Goal: Task Accomplishment & Management: Manage account settings

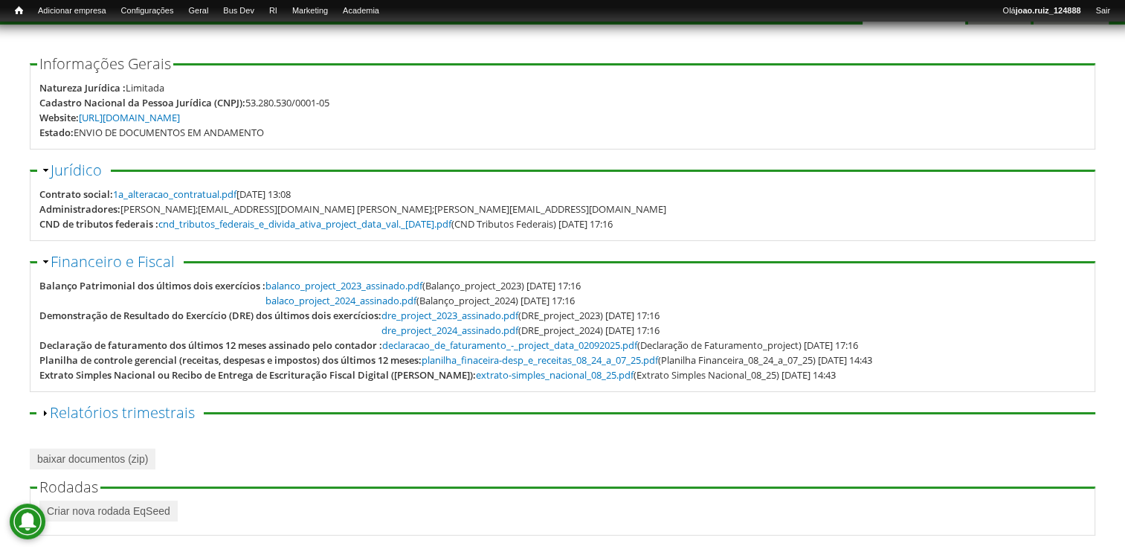
scroll to position [209, 0]
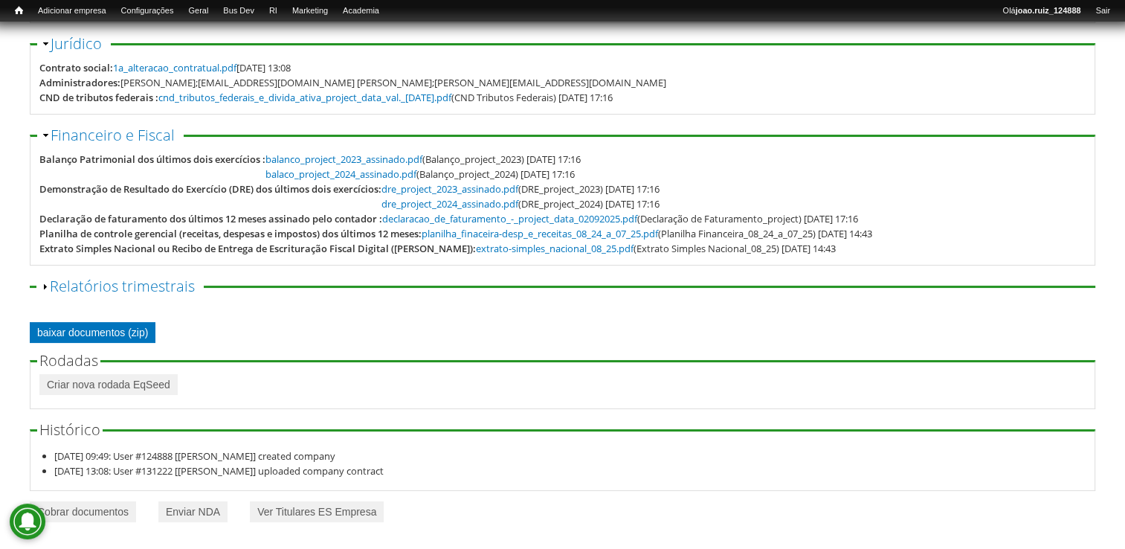
click at [153, 332] on link "baixar documentos (zip)" at bounding box center [93, 332] width 126 height 21
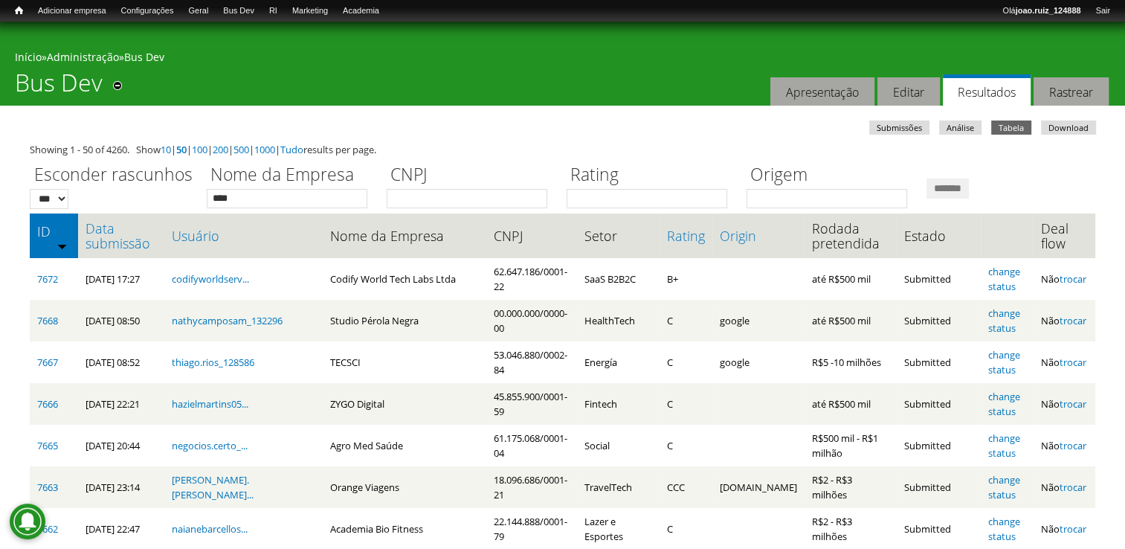
type input "****"
click at [927, 178] on input "*******" at bounding box center [948, 188] width 42 height 20
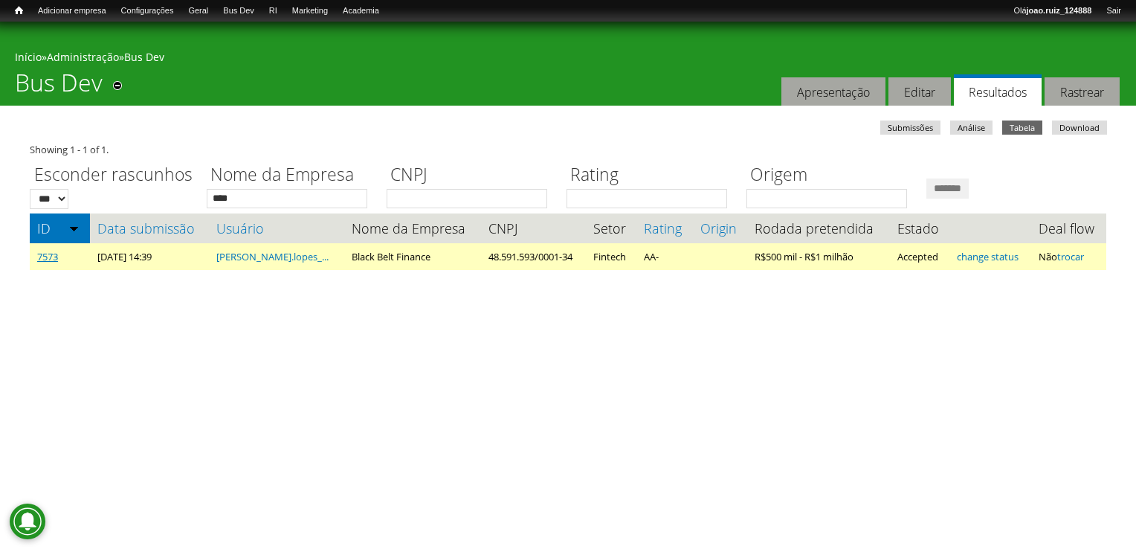
click at [42, 260] on link "7573" at bounding box center [47, 256] width 21 height 13
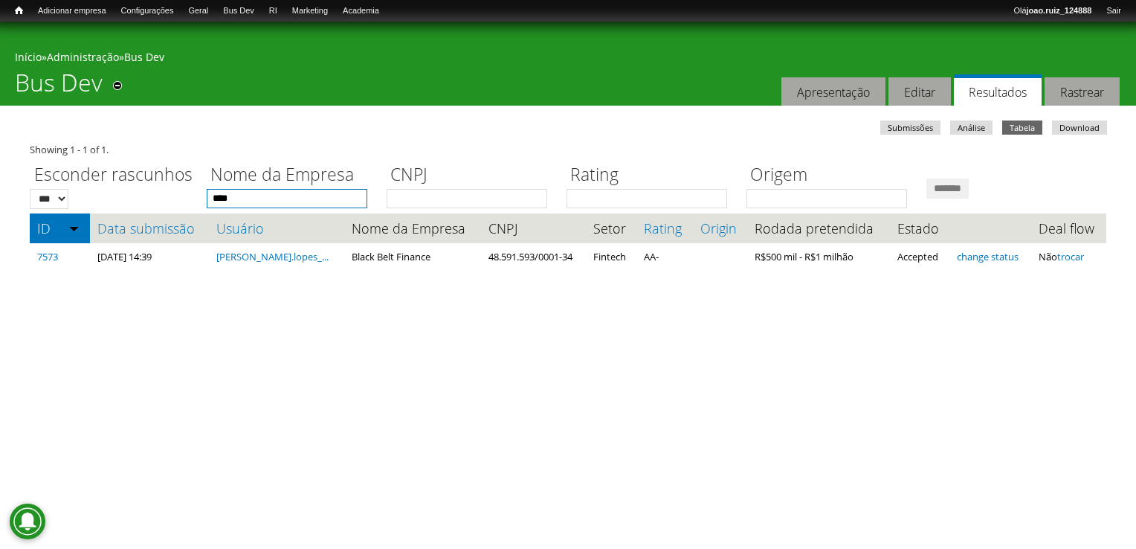
click at [314, 198] on input "****" at bounding box center [287, 198] width 161 height 19
type input "*"
type input "**********"
click at [927, 178] on input "*******" at bounding box center [948, 188] width 42 height 20
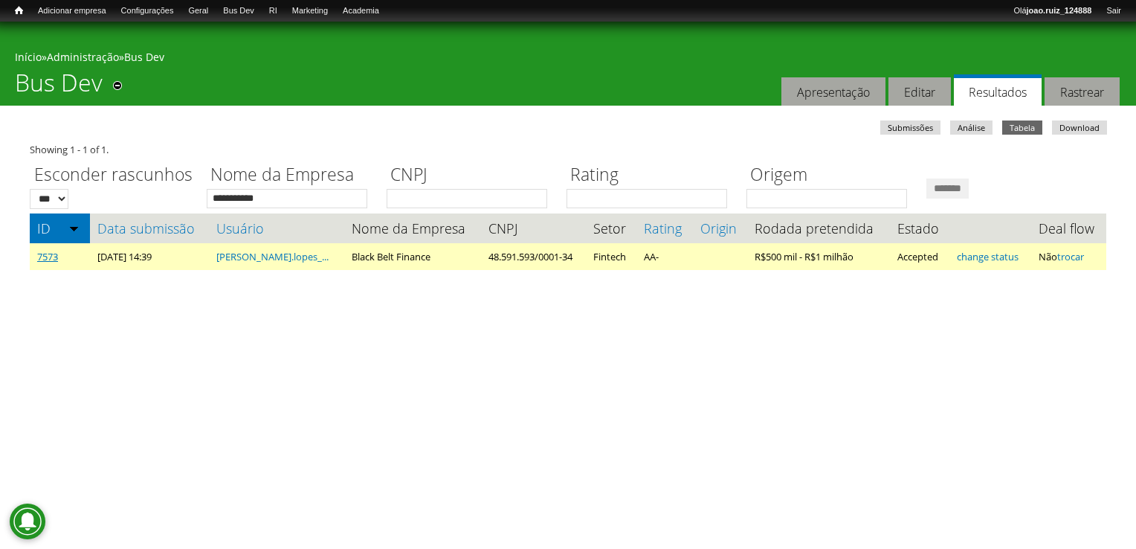
click at [54, 260] on link "7573" at bounding box center [47, 256] width 21 height 13
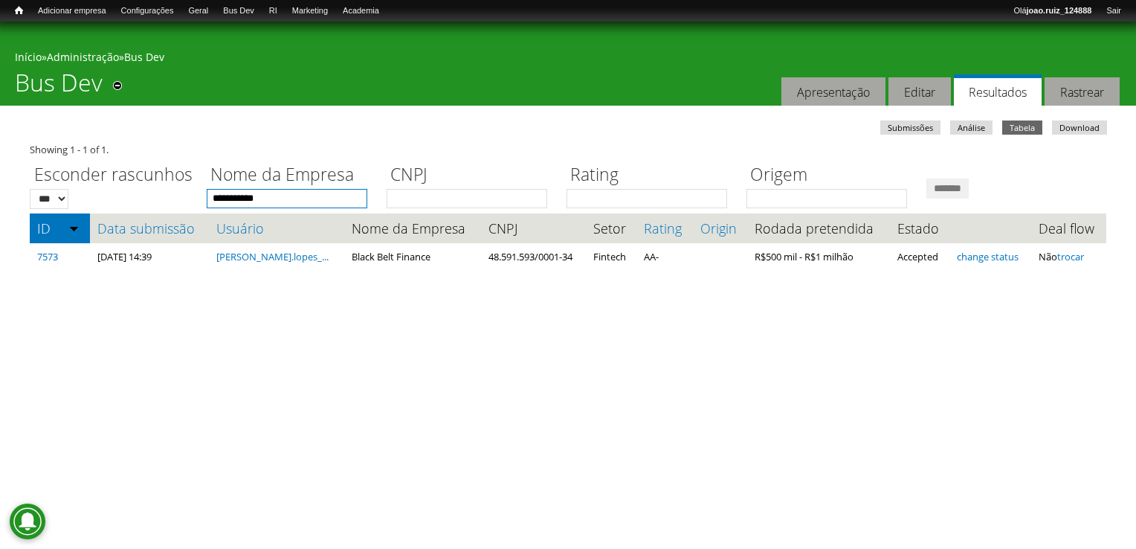
drag, startPoint x: 326, startPoint y: 195, endPoint x: -3, endPoint y: 152, distance: 331.5
click at [0, 152] on html "**********" at bounding box center [568, 153] width 1136 height 307
click at [927, 178] on input "*******" at bounding box center [948, 188] width 42 height 20
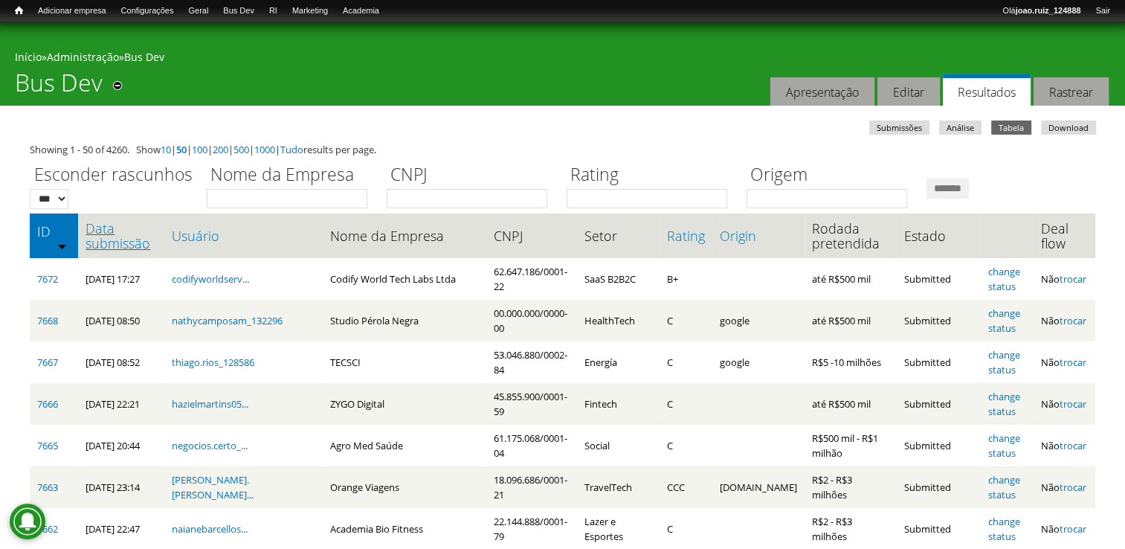
click at [107, 236] on link "Data submissão" at bounding box center [121, 236] width 71 height 30
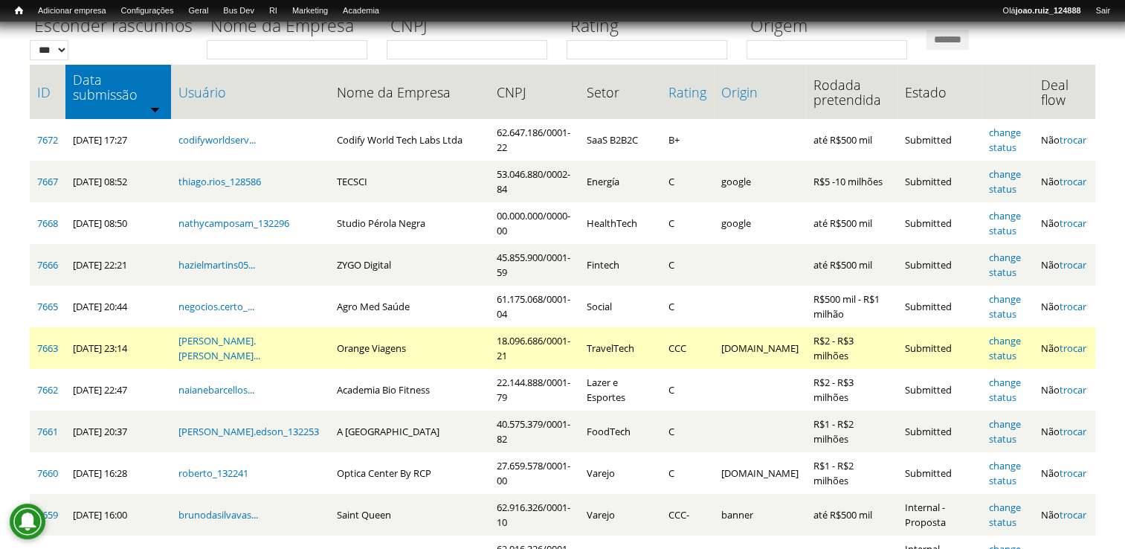
scroll to position [297, 0]
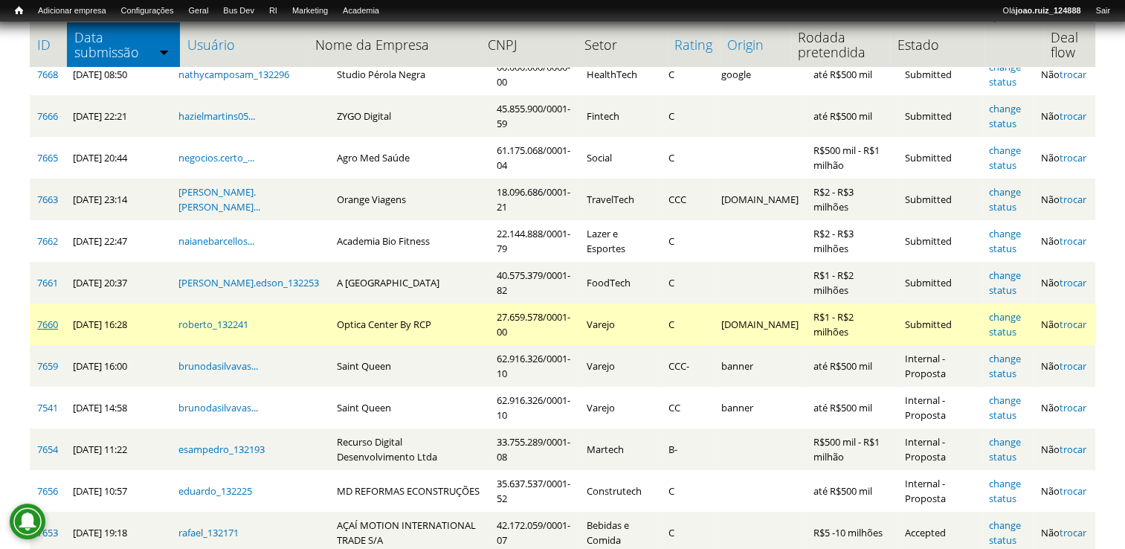
click at [51, 318] on link "7660" at bounding box center [47, 324] width 21 height 13
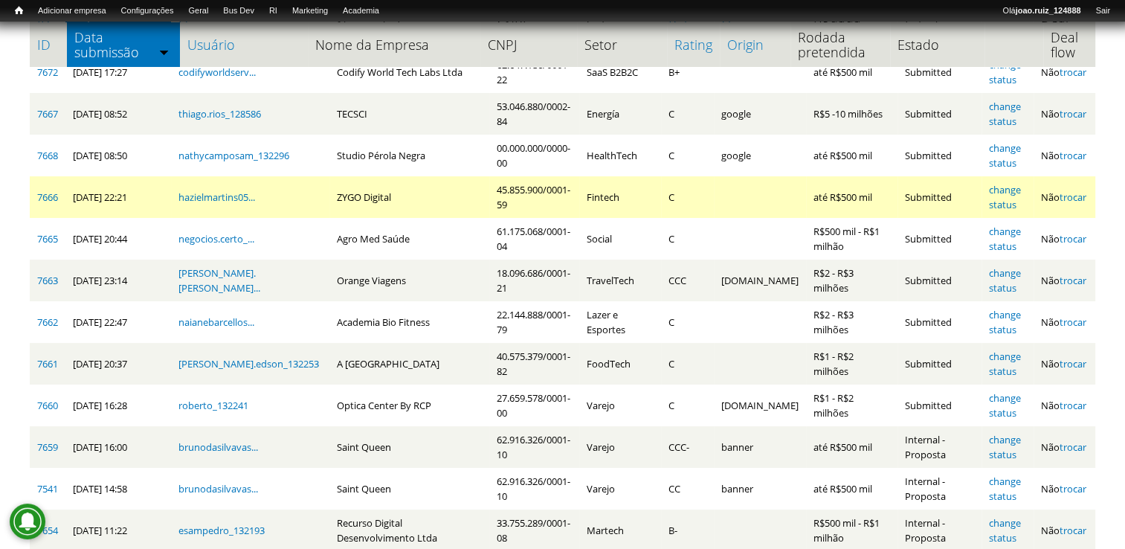
scroll to position [223, 0]
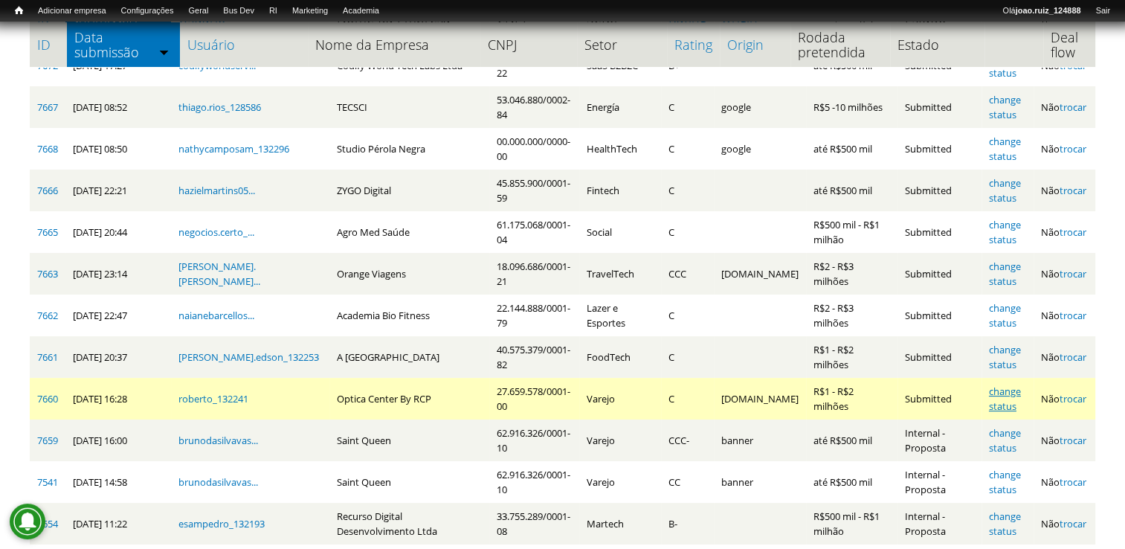
click at [1005, 384] on link "change status" at bounding box center [1005, 398] width 32 height 28
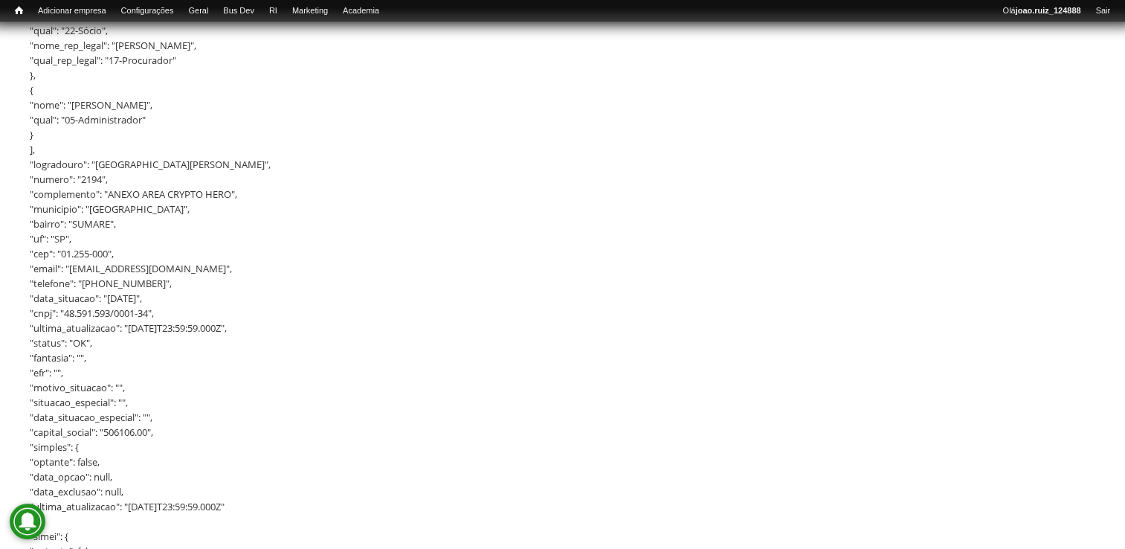
scroll to position [2008, 0]
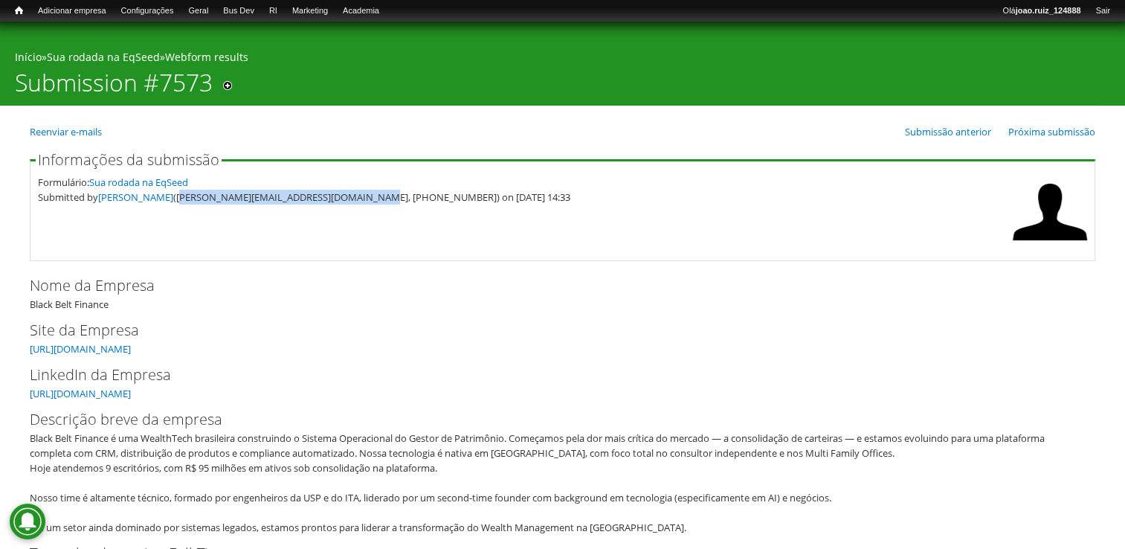
drag, startPoint x: 203, startPoint y: 199, endPoint x: 387, endPoint y: 207, distance: 183.9
click at [387, 207] on fieldset "Informações da submissão Formulário: Sua rodada na EqSeed Submitted by Fernando…" at bounding box center [563, 206] width 1066 height 109
copy div "fernando.lopes@blackbeltfinance.com.br"
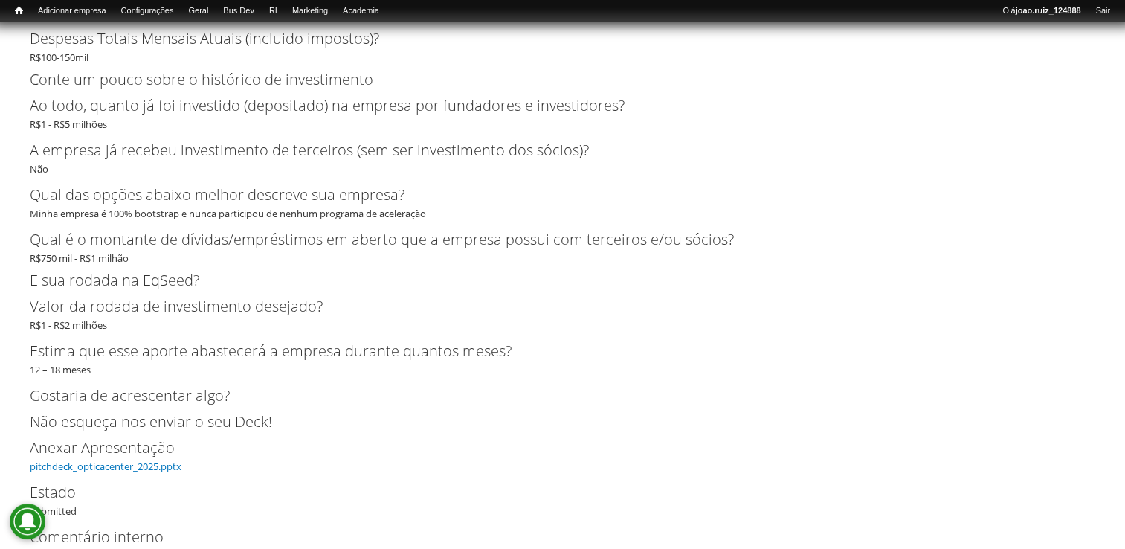
scroll to position [2909, 0]
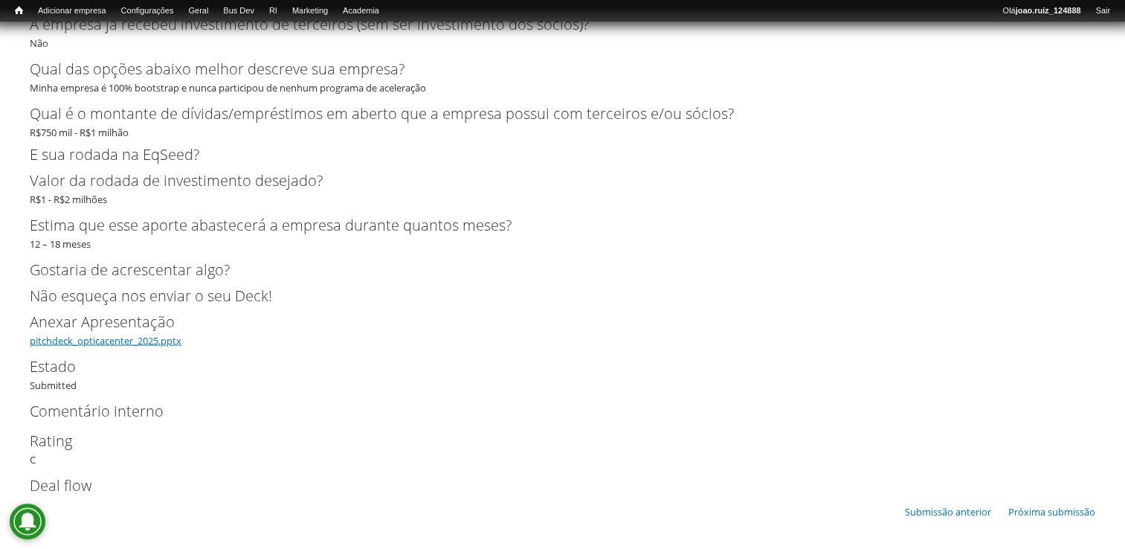
click at [130, 341] on link "pitchdeck_opticacenter_2025.pptx" at bounding box center [106, 340] width 152 height 13
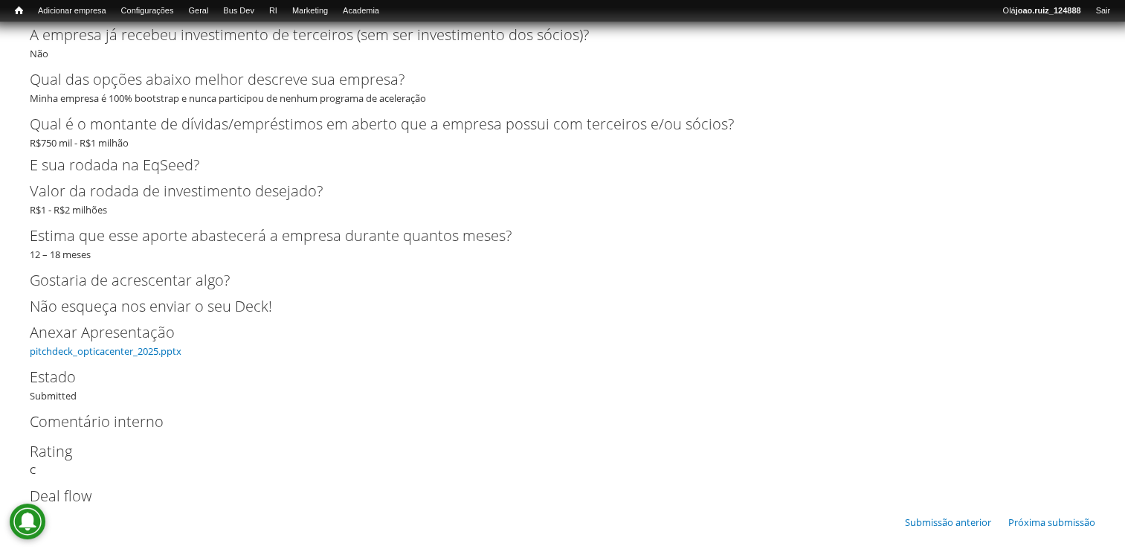
scroll to position [2835, 0]
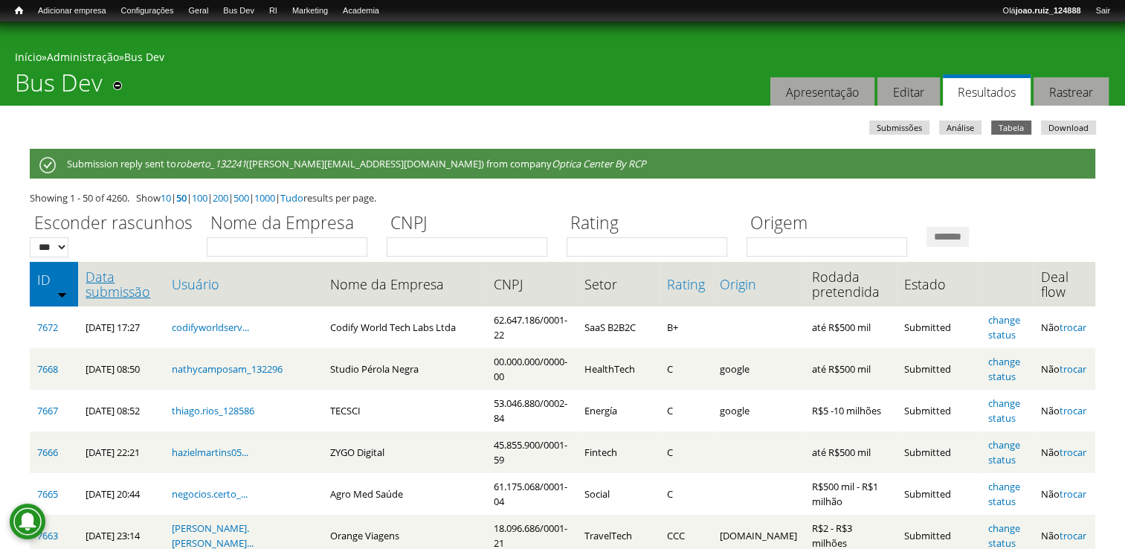
click at [104, 278] on link "Data submissão" at bounding box center [121, 284] width 71 height 30
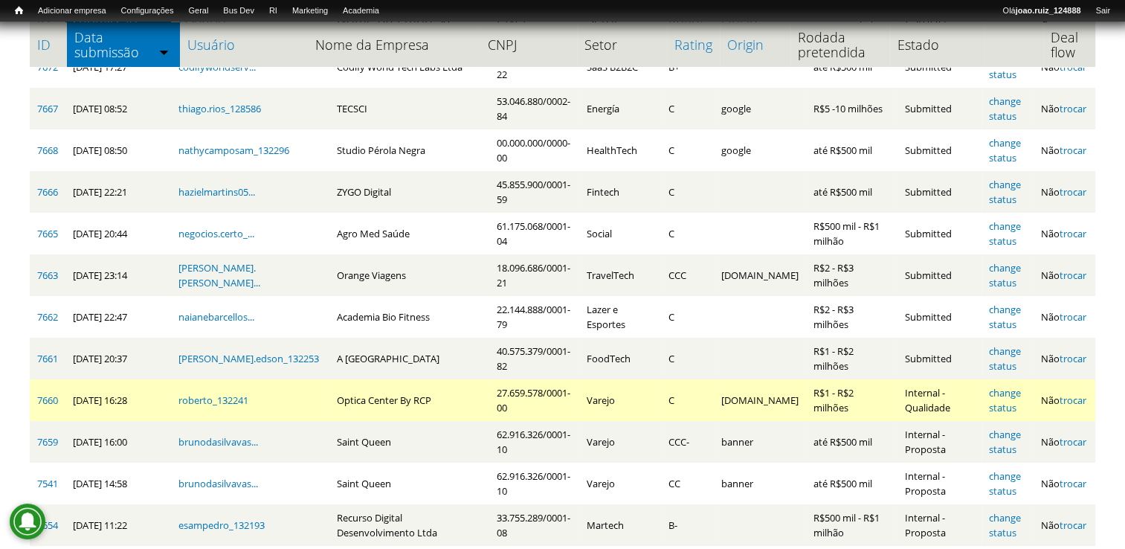
scroll to position [223, 0]
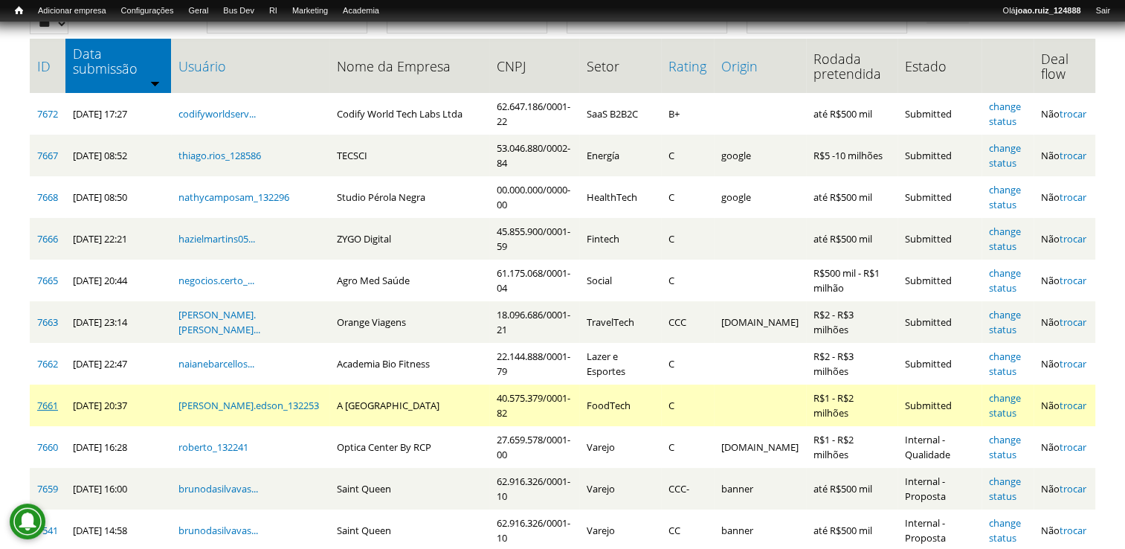
click at [37, 399] on link "7661" at bounding box center [47, 405] width 21 height 13
click at [40, 399] on link "7661" at bounding box center [47, 405] width 21 height 13
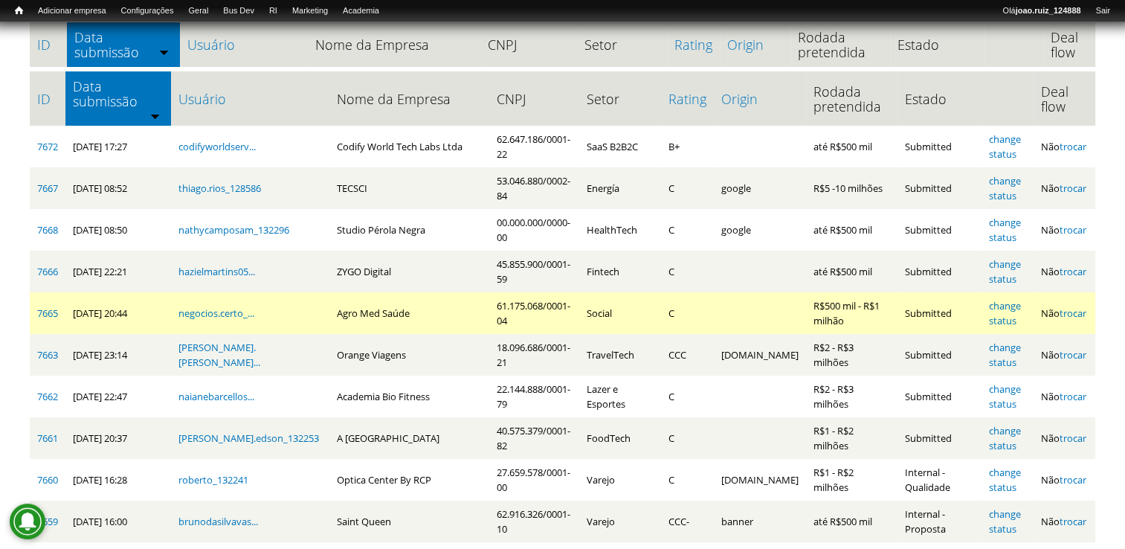
scroll to position [297, 0]
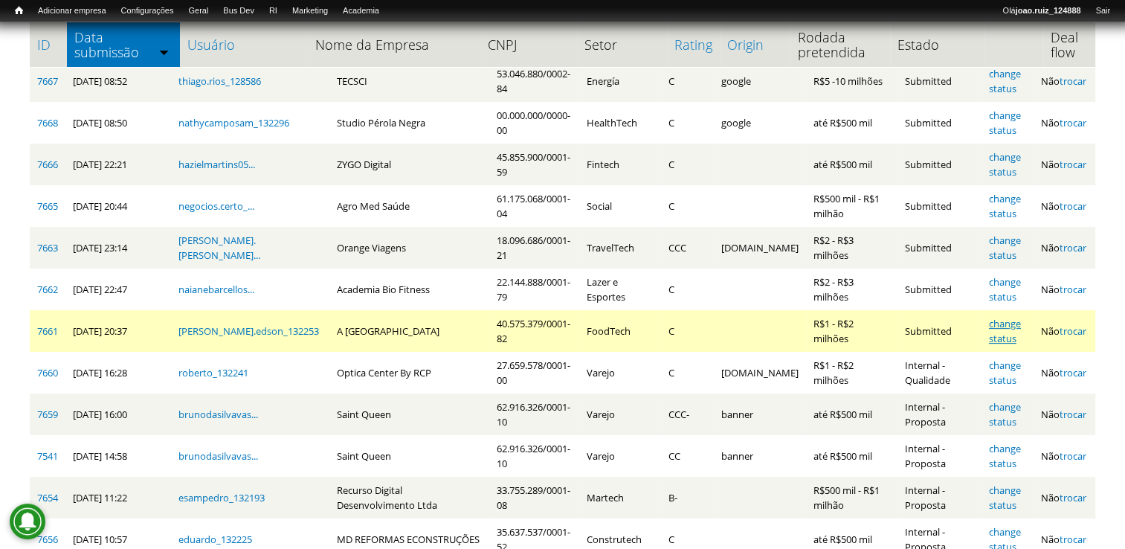
click at [1000, 319] on link "change status" at bounding box center [1005, 331] width 32 height 28
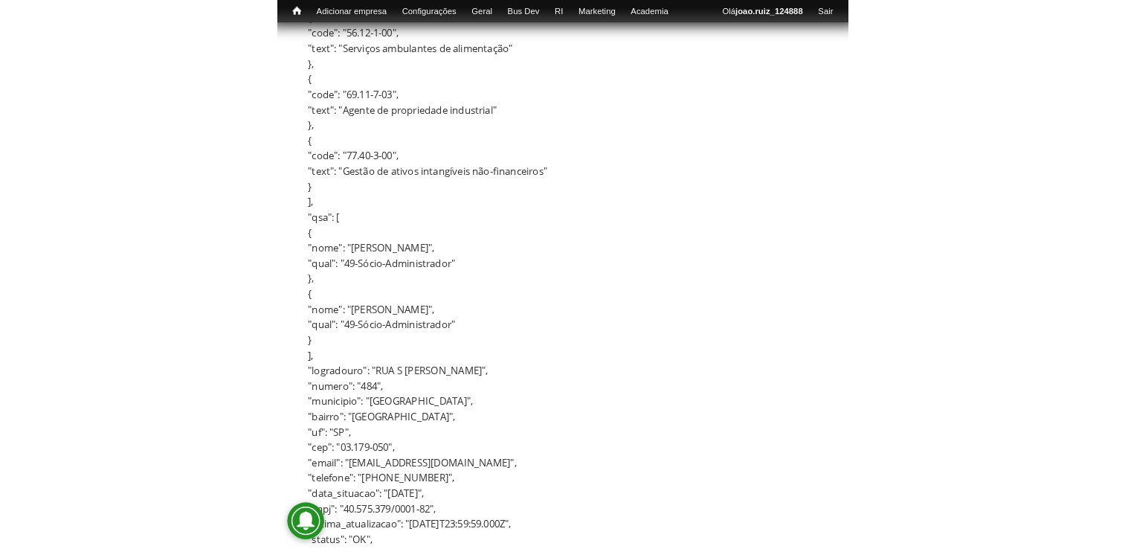
scroll to position [1767, 0]
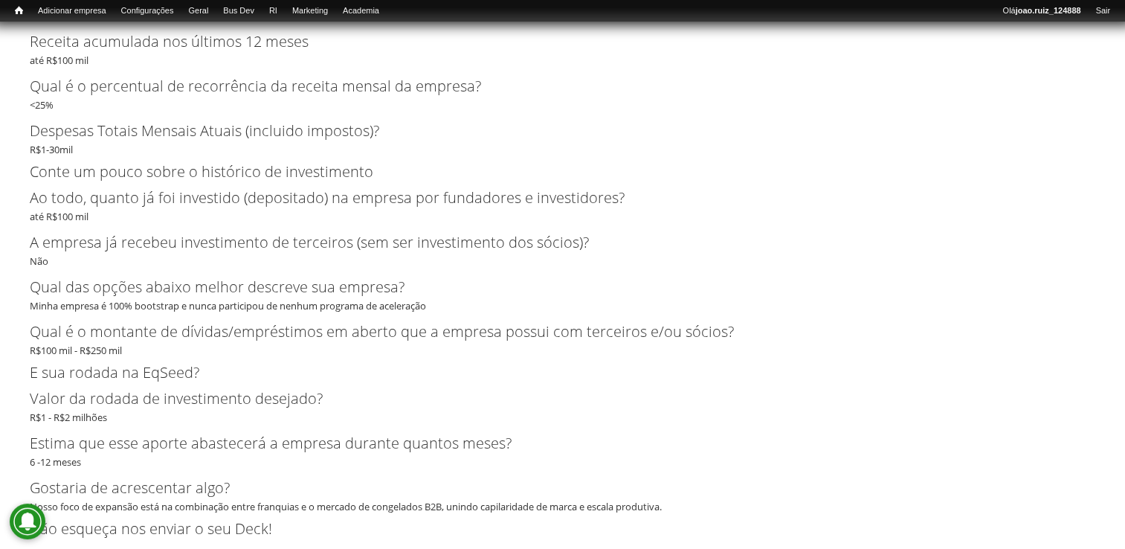
scroll to position [3495, 0]
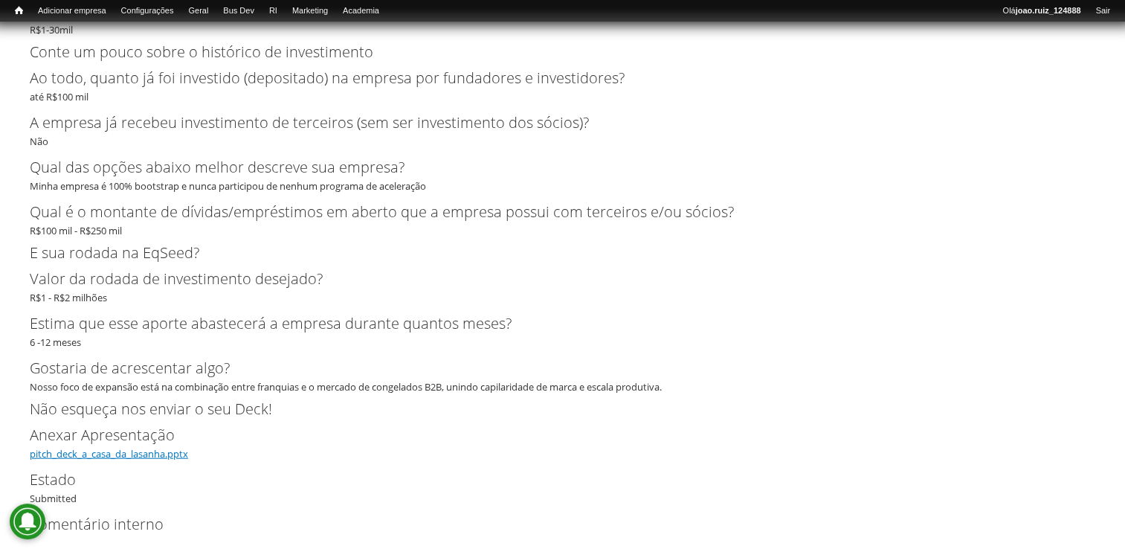
click at [152, 460] on link "pitch_deck_a_casa_da_lasanha.pptx" at bounding box center [109, 453] width 158 height 13
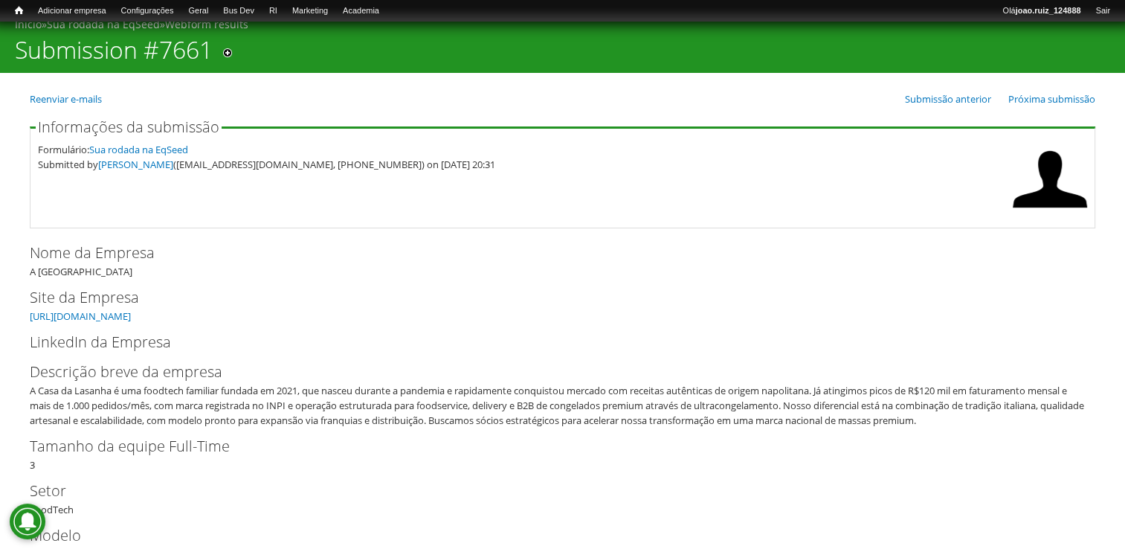
scroll to position [0, 0]
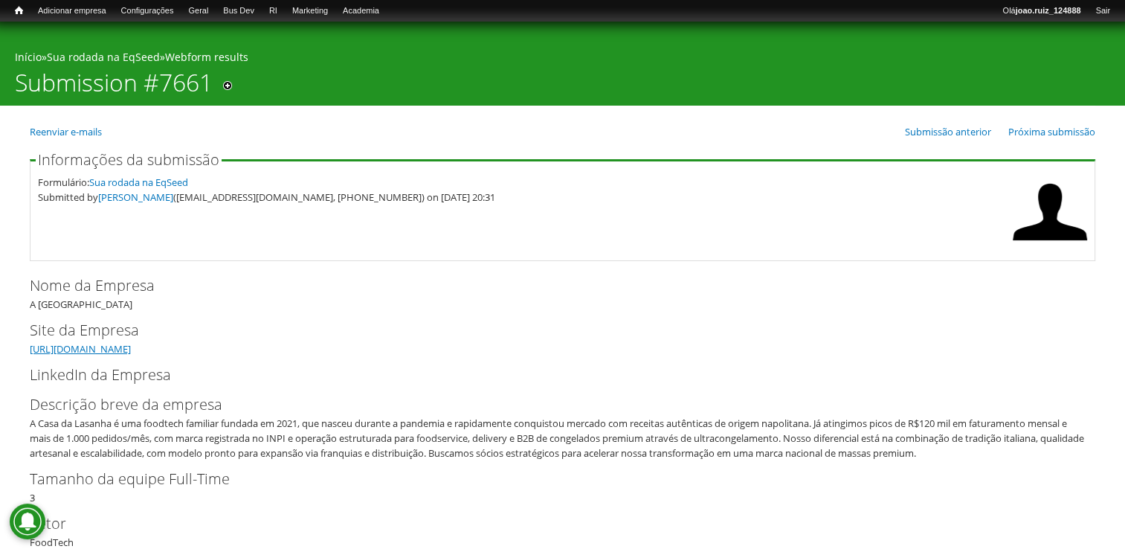
click at [75, 351] on link "https://www.acasadalasanha.com" at bounding box center [80, 348] width 101 height 13
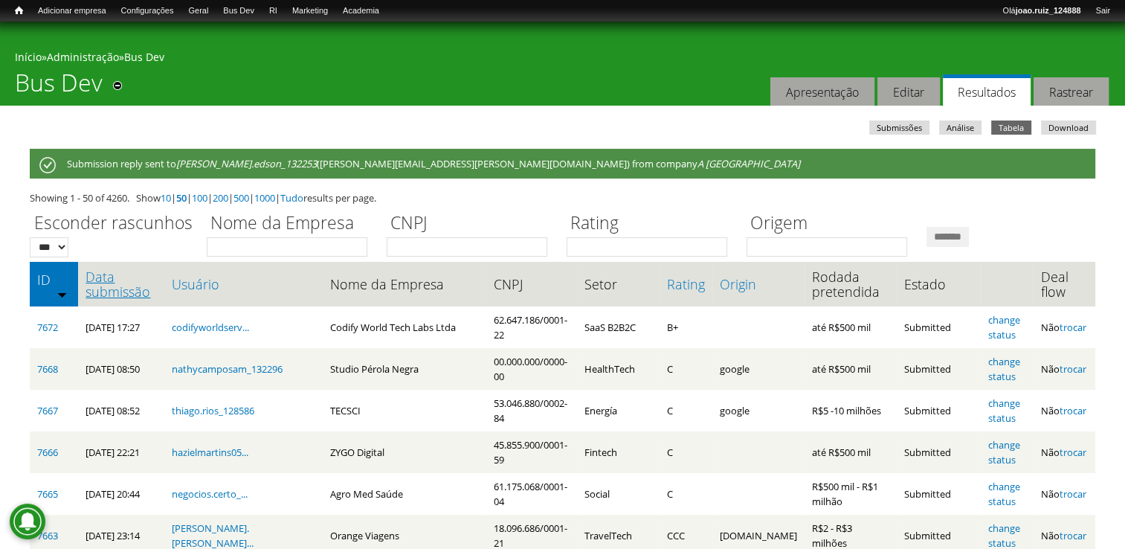
click at [123, 292] on link "Data submissão" at bounding box center [121, 284] width 71 height 30
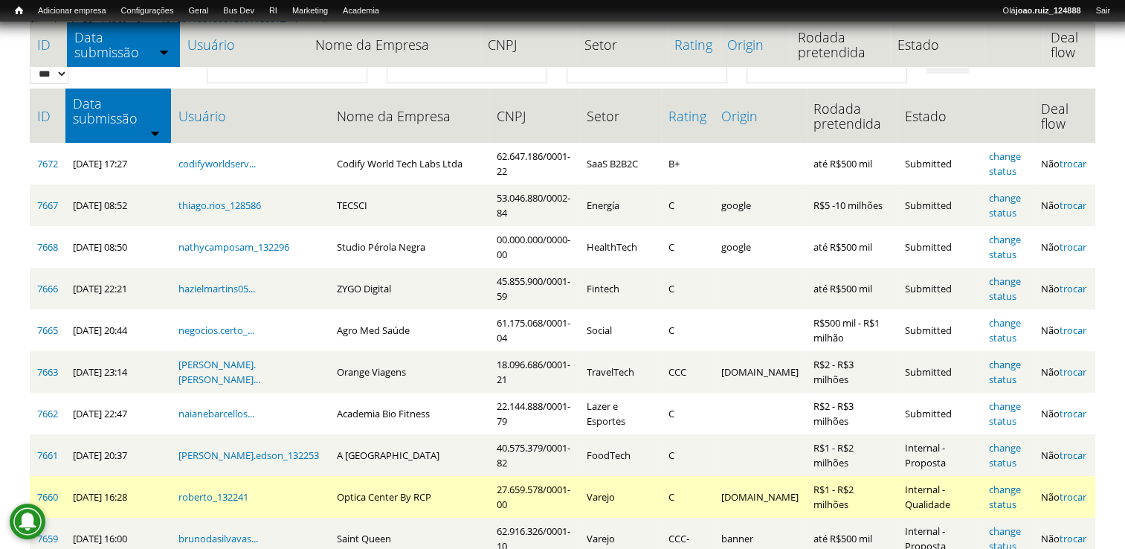
scroll to position [297, 0]
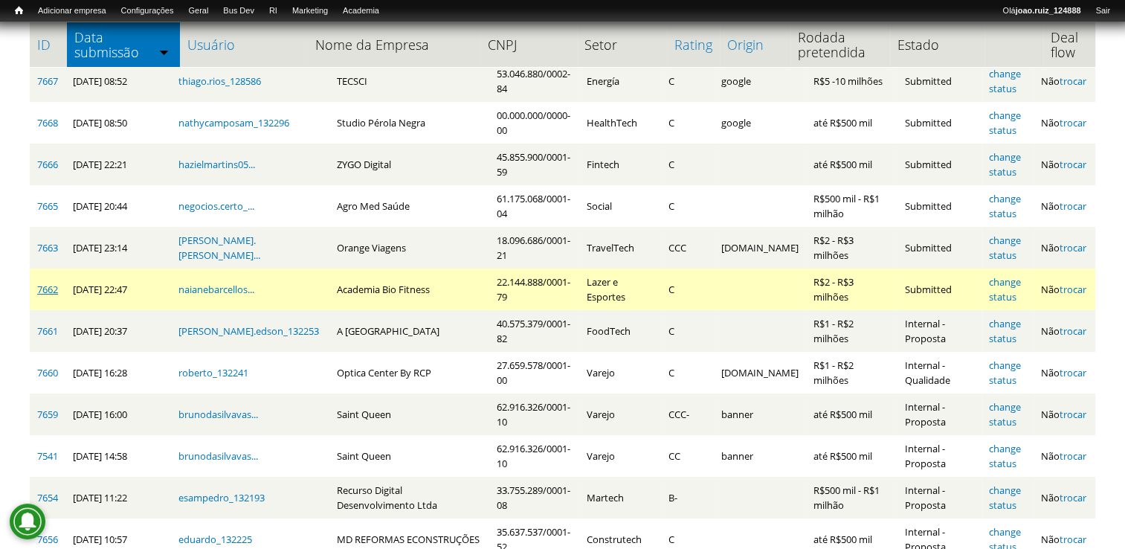
click at [46, 283] on link "7662" at bounding box center [47, 289] width 21 height 13
click at [54, 283] on link "7662" at bounding box center [47, 289] width 21 height 13
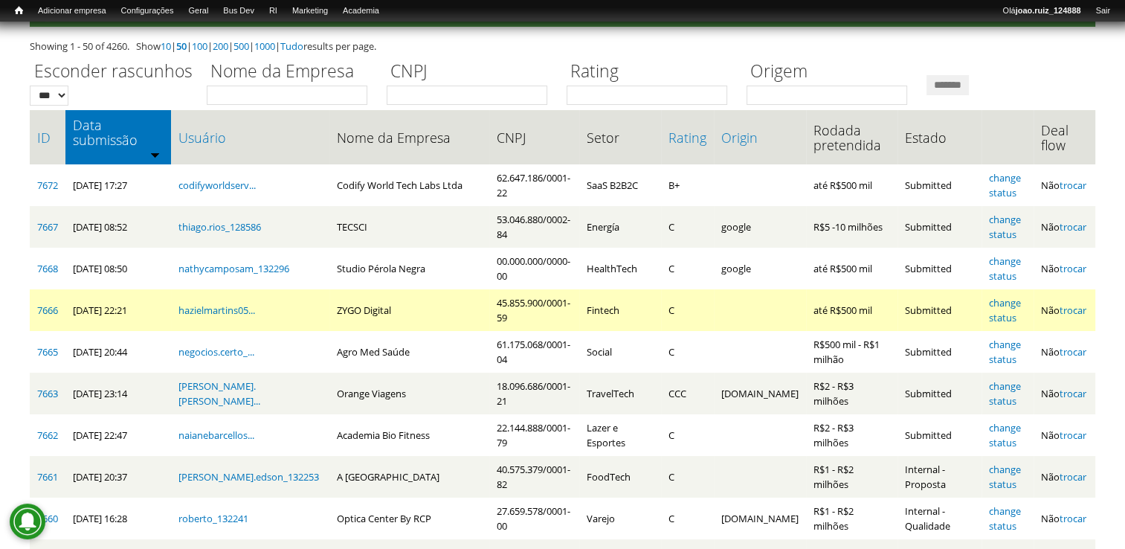
scroll to position [149, 0]
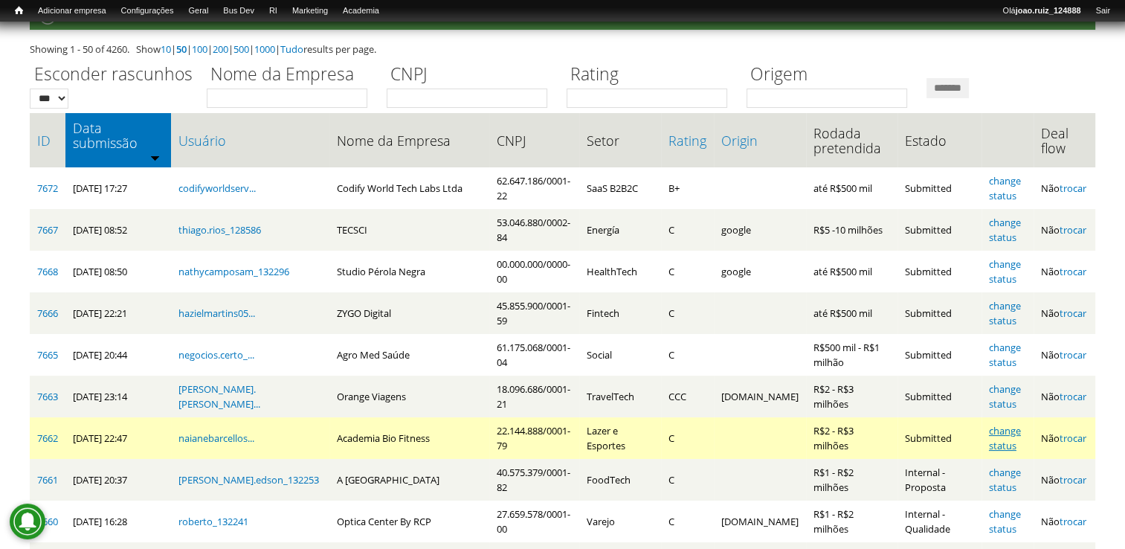
click at [999, 424] on link "change status" at bounding box center [1005, 438] width 32 height 28
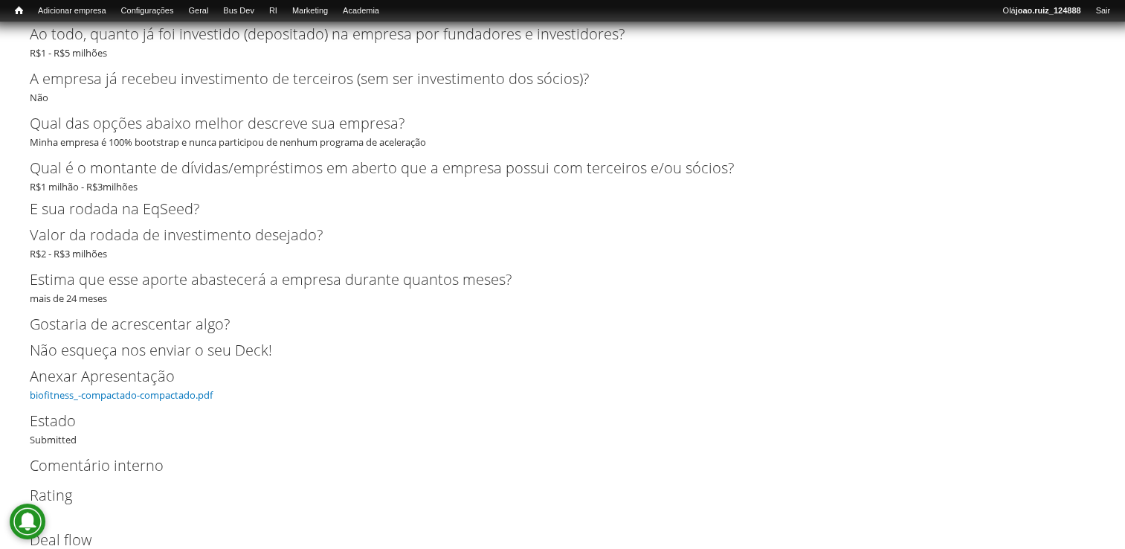
scroll to position [3015, 0]
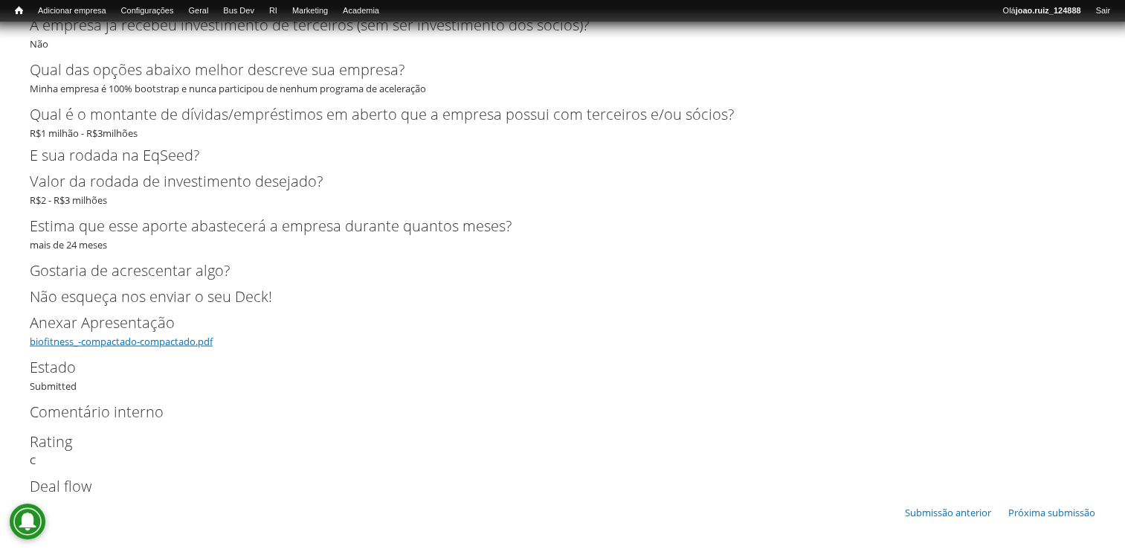
click at [178, 341] on link "biofitness_-compactado-compactado.pdf" at bounding box center [121, 341] width 183 height 13
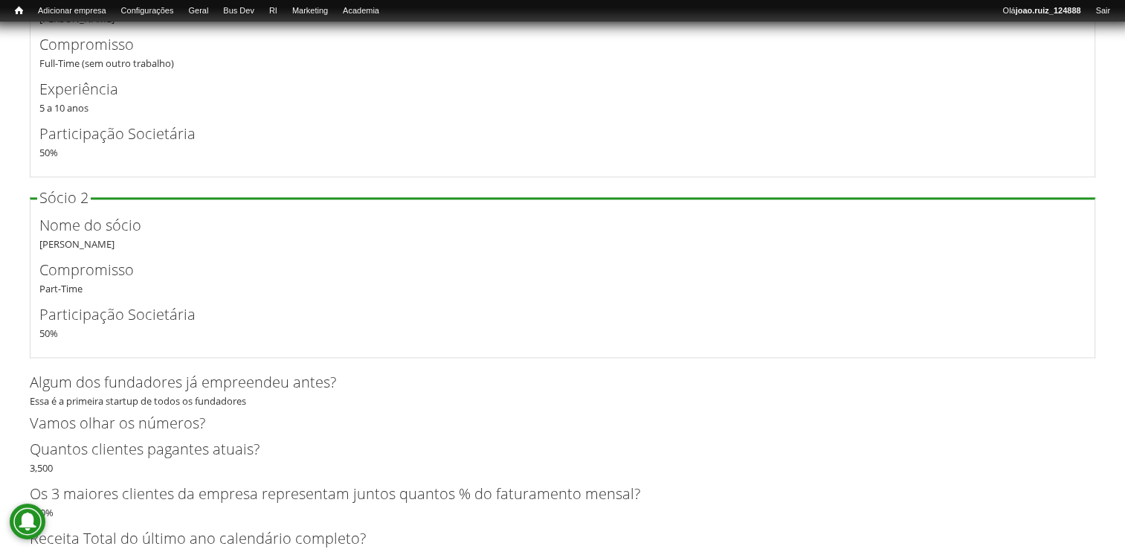
scroll to position [2122, 0]
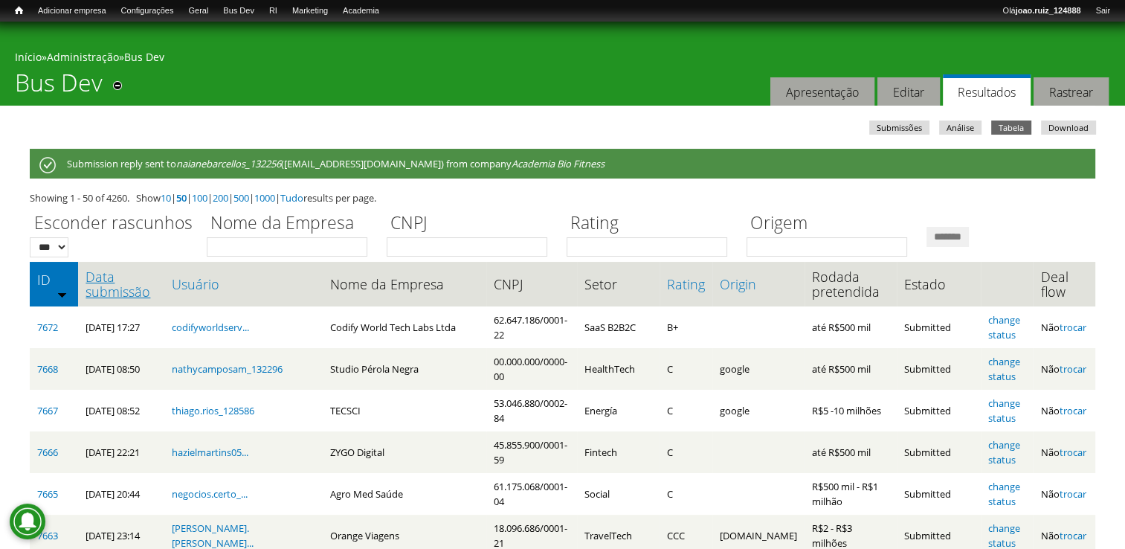
click at [123, 280] on link "Data submissão" at bounding box center [121, 284] width 71 height 30
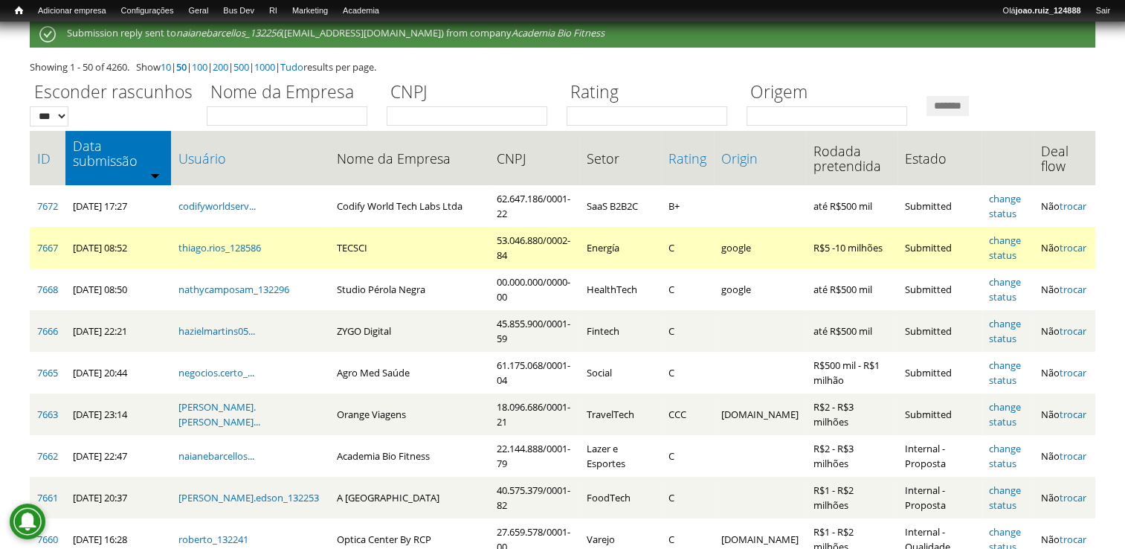
scroll to position [223, 0]
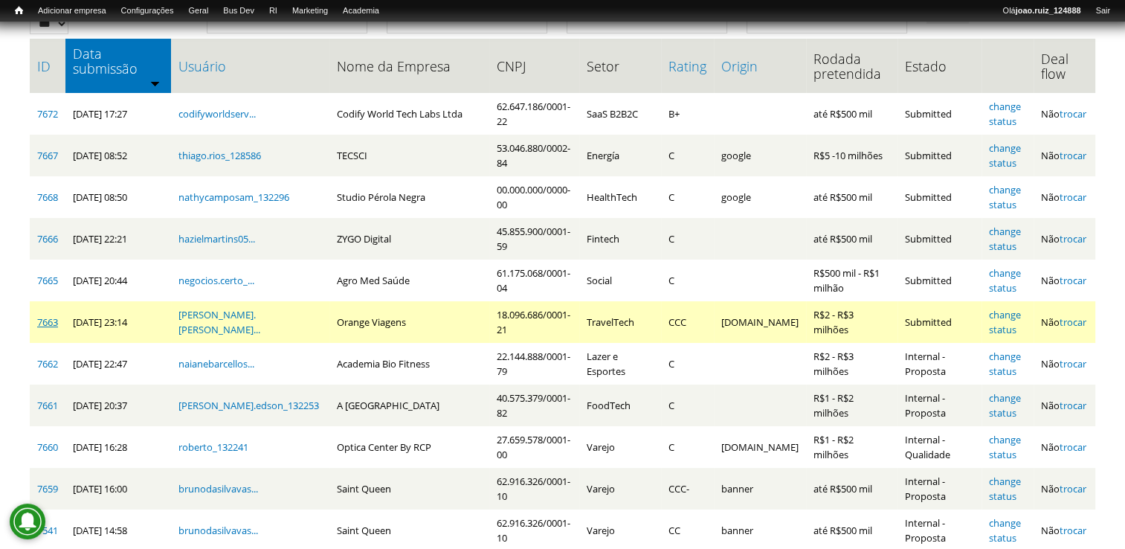
click at [40, 317] on link "7663" at bounding box center [47, 321] width 21 height 13
click at [997, 308] on link "change status" at bounding box center [1005, 322] width 32 height 28
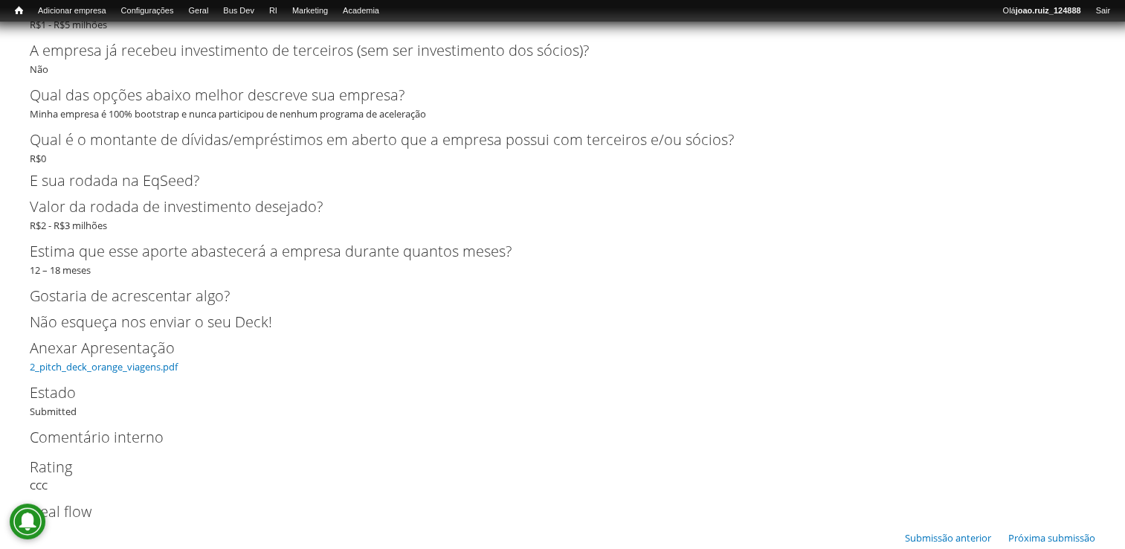
scroll to position [3357, 0]
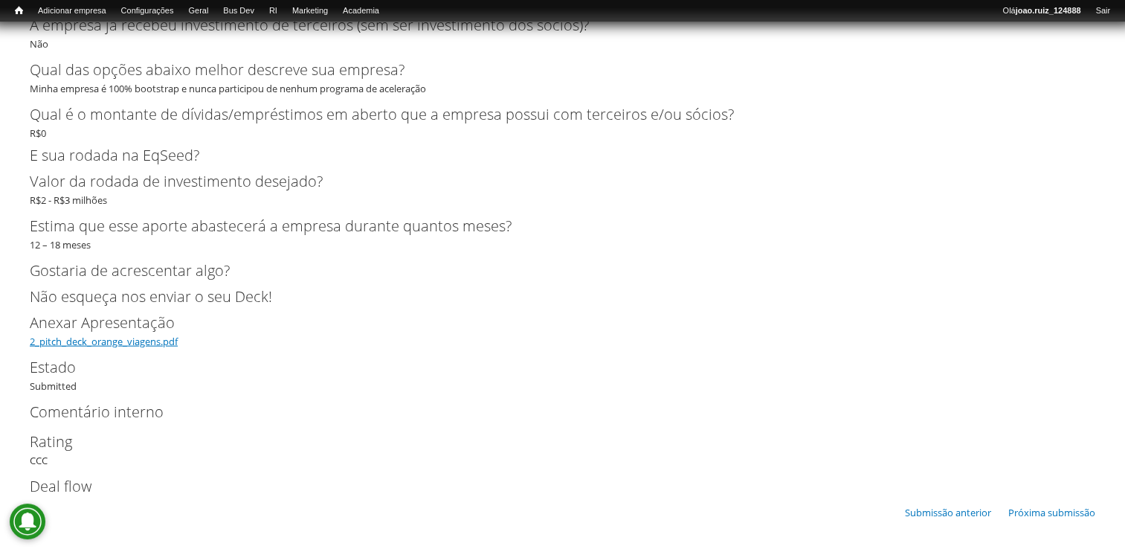
click at [157, 342] on link "2_pitch_deck_orange_viagens.pdf" at bounding box center [104, 341] width 148 height 13
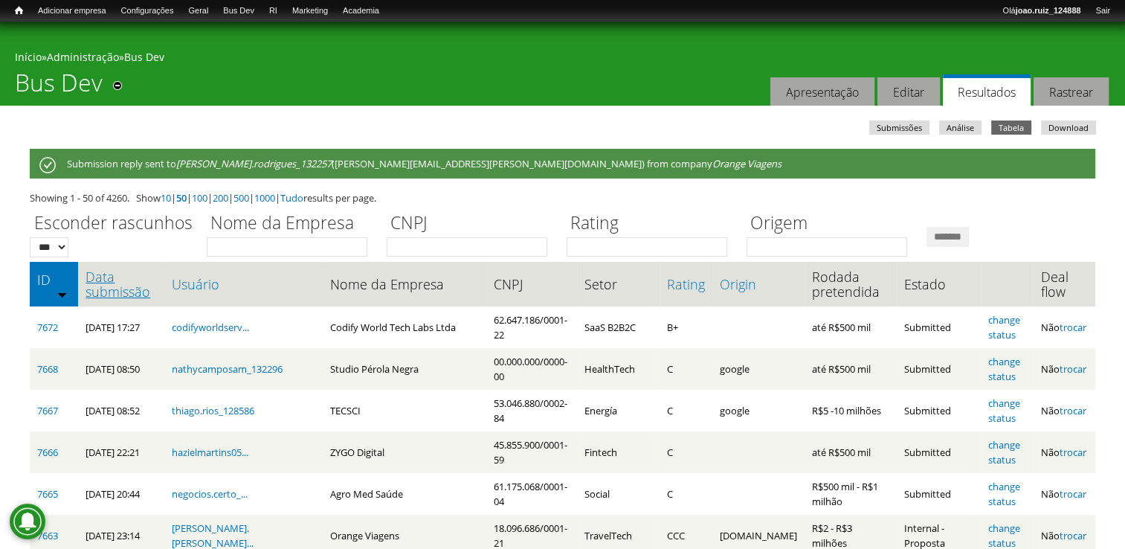
click at [116, 271] on link "Data submissão" at bounding box center [121, 284] width 71 height 30
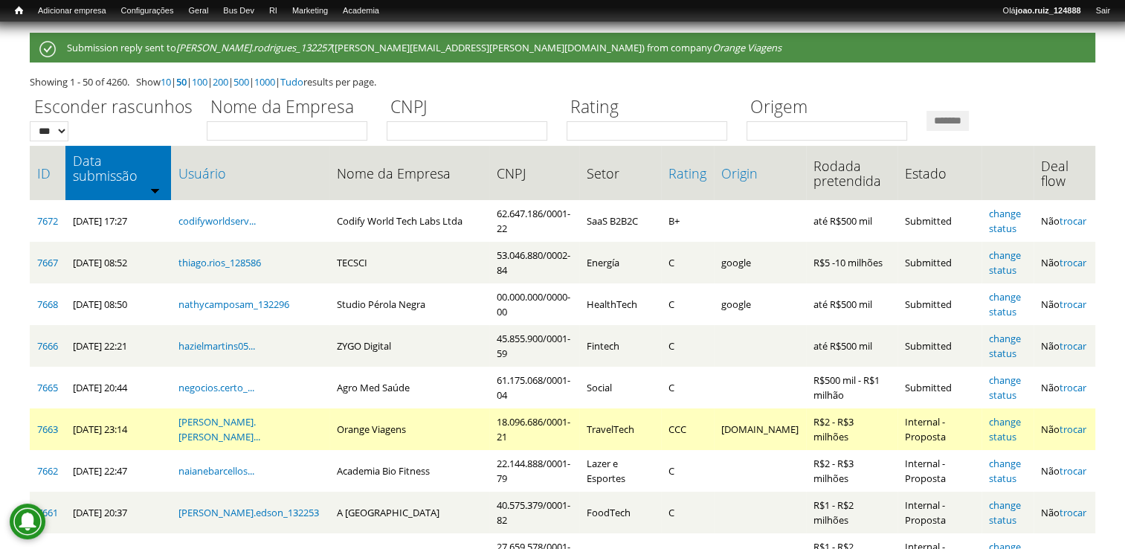
scroll to position [149, 0]
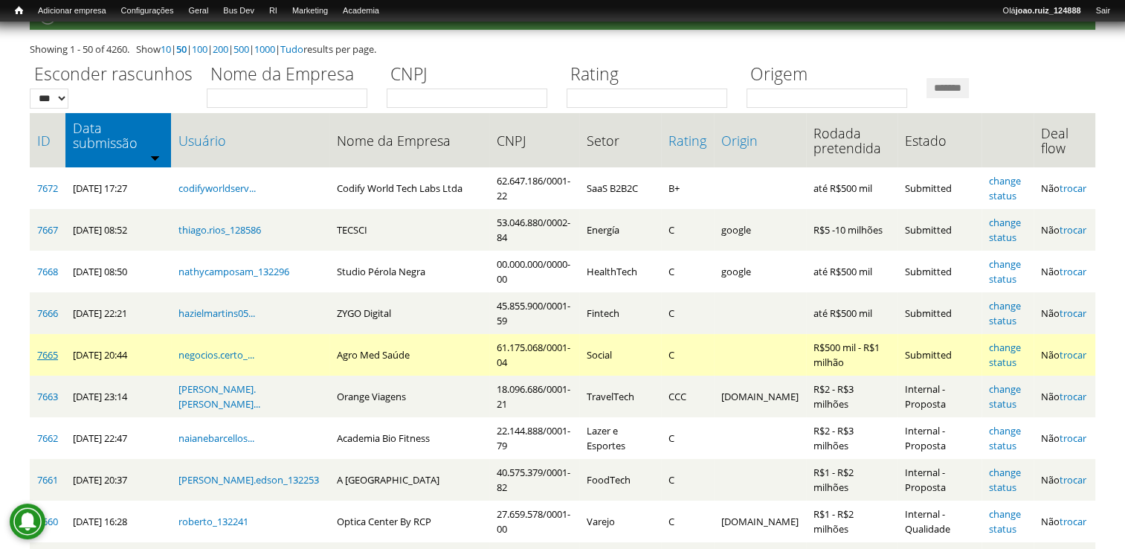
click at [44, 348] on link "7665" at bounding box center [47, 354] width 21 height 13
click at [1007, 342] on link "change status" at bounding box center [1005, 355] width 32 height 28
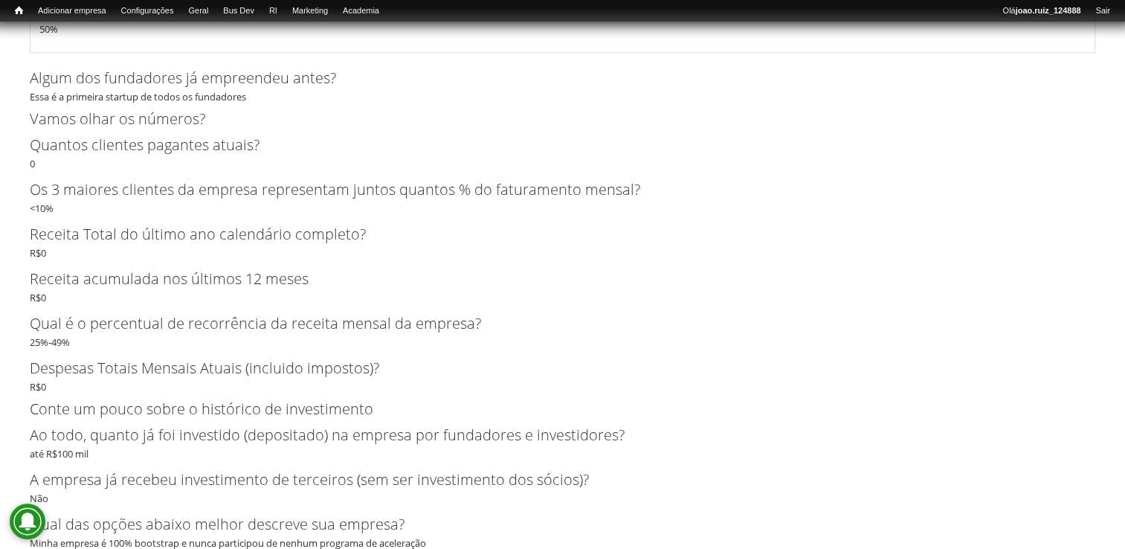
scroll to position [3198, 0]
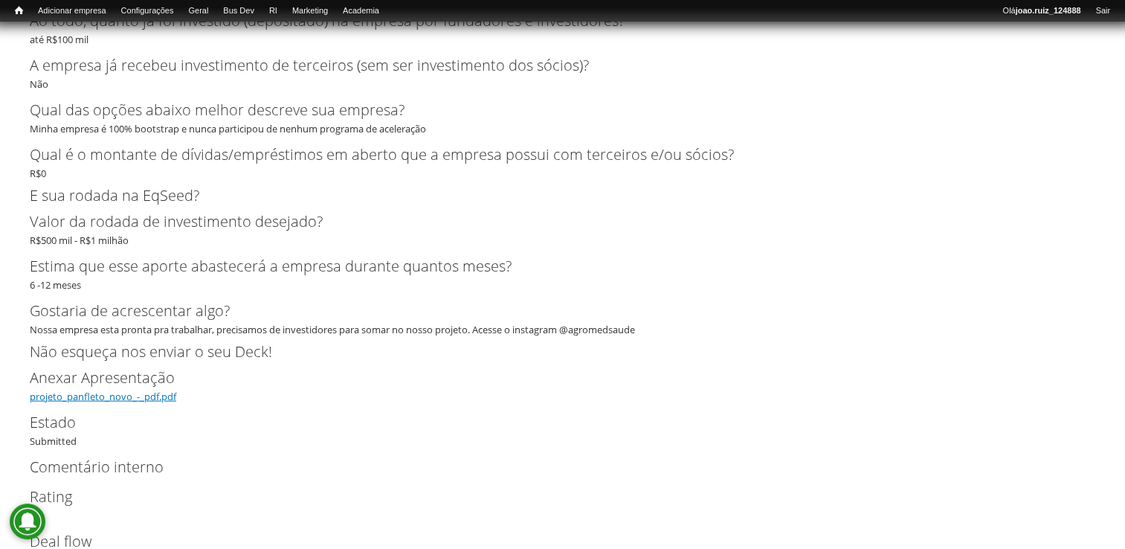
click at [167, 394] on link "projeto_panfleto_novo_-_pdf.pdf" at bounding box center [103, 396] width 147 height 13
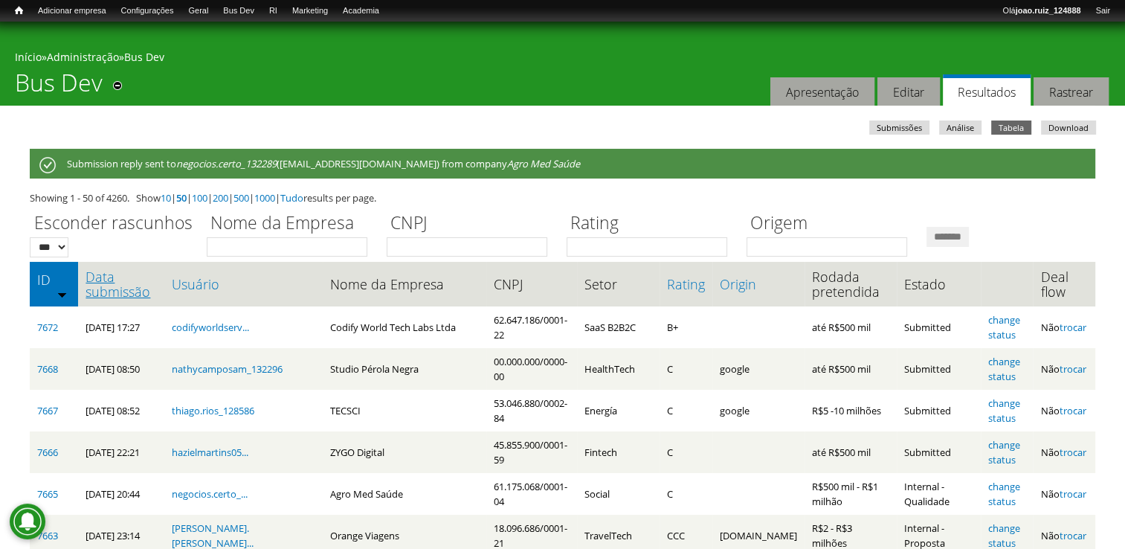
click at [95, 271] on link "Data submissão" at bounding box center [121, 284] width 71 height 30
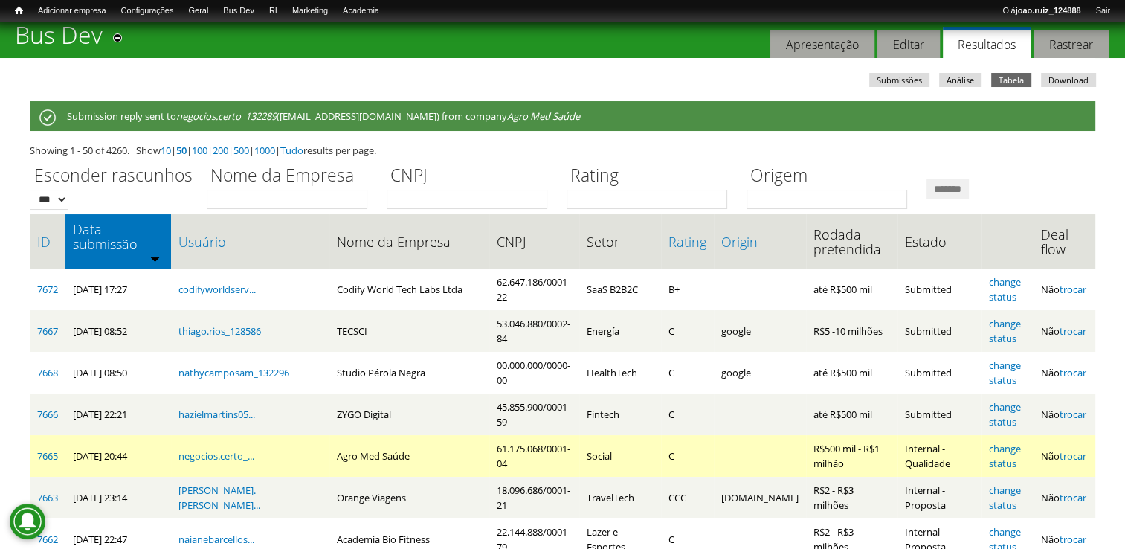
scroll to position [74, 0]
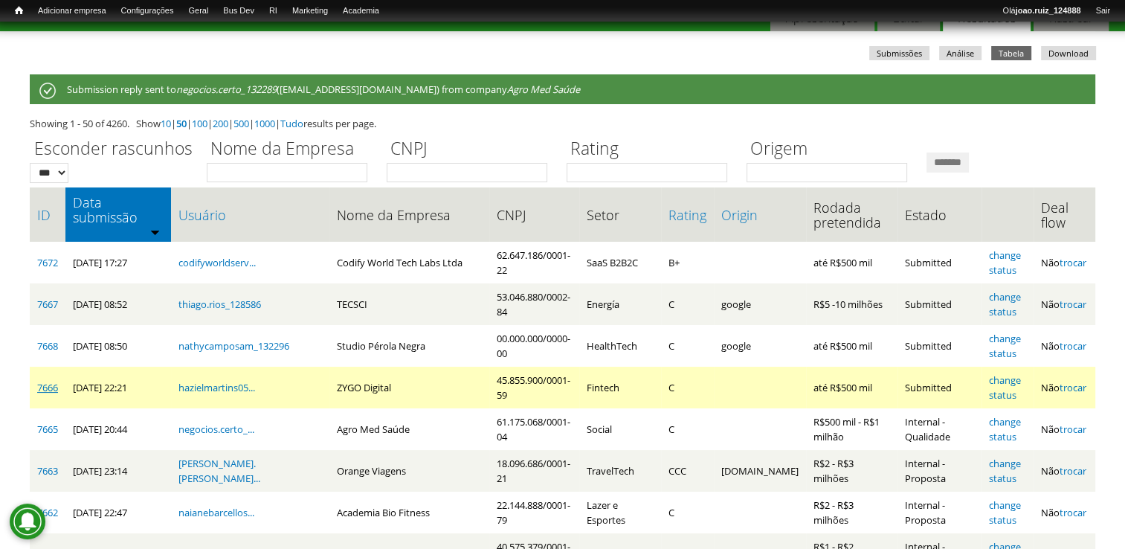
click at [45, 381] on link "7666" at bounding box center [47, 387] width 21 height 13
click at [997, 373] on link "change status" at bounding box center [1005, 387] width 32 height 28
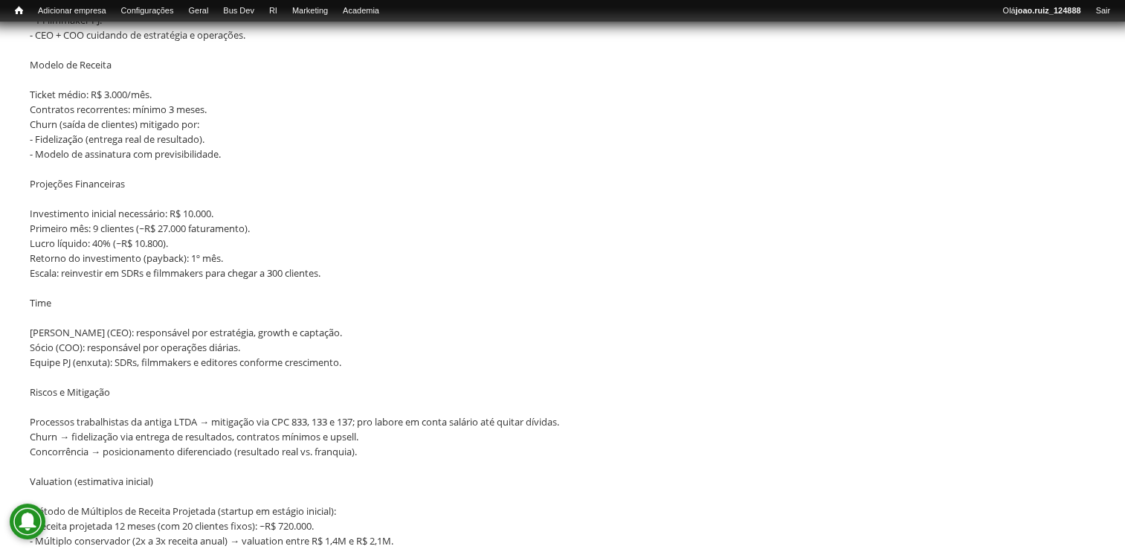
scroll to position [4016, 0]
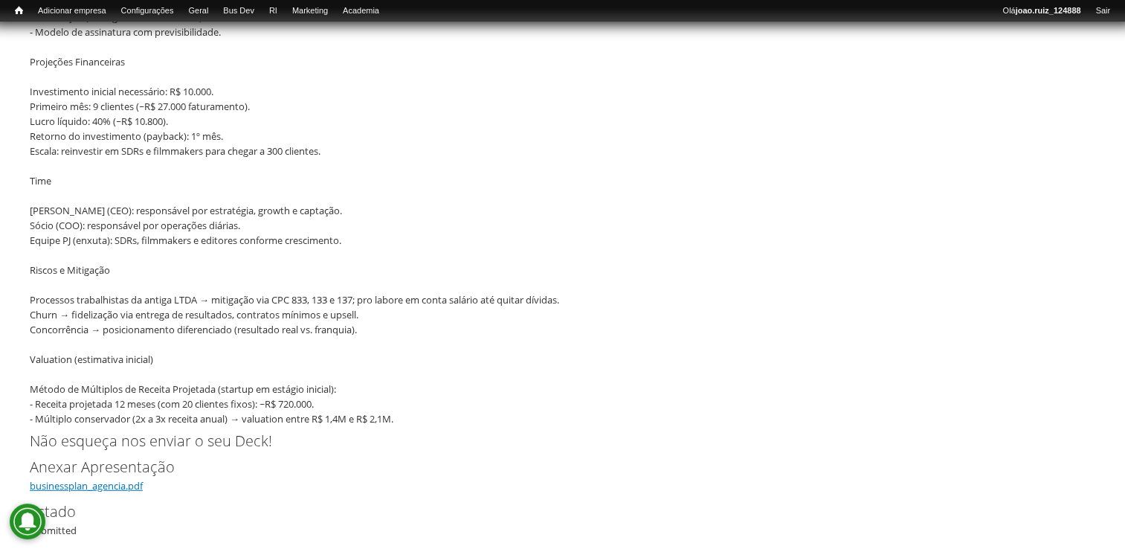
click at [126, 486] on link "businessplan_agencia.pdf" at bounding box center [86, 485] width 113 height 13
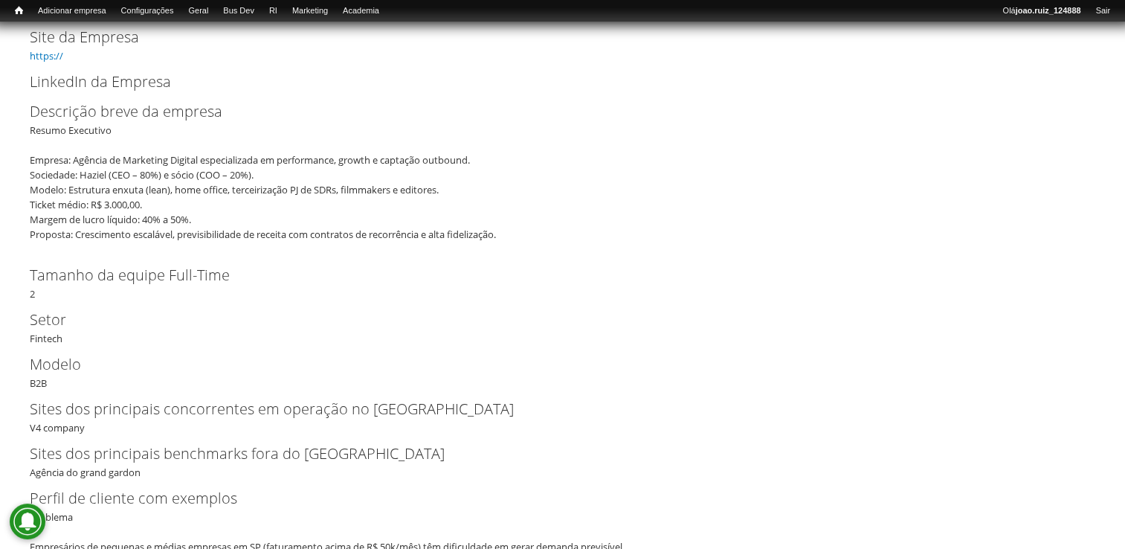
scroll to position [223, 0]
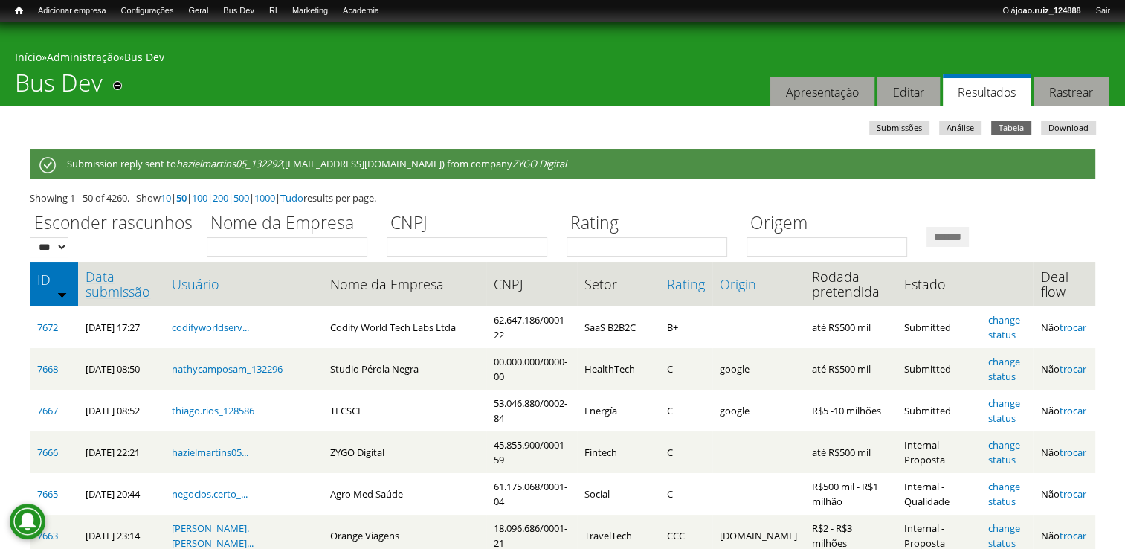
click at [105, 281] on link "Data submissão" at bounding box center [121, 284] width 71 height 30
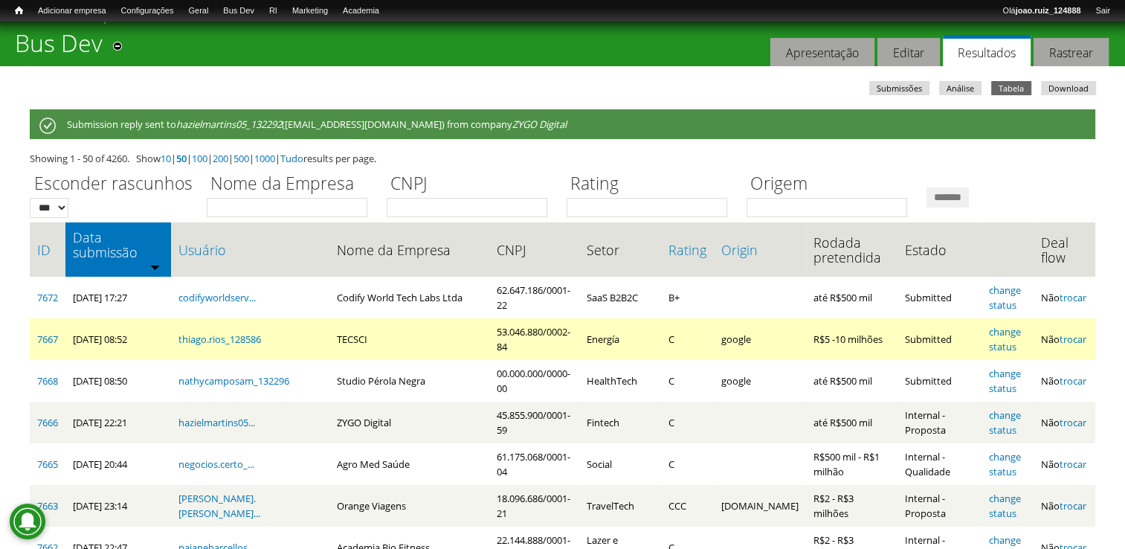
scroll to position [74, 0]
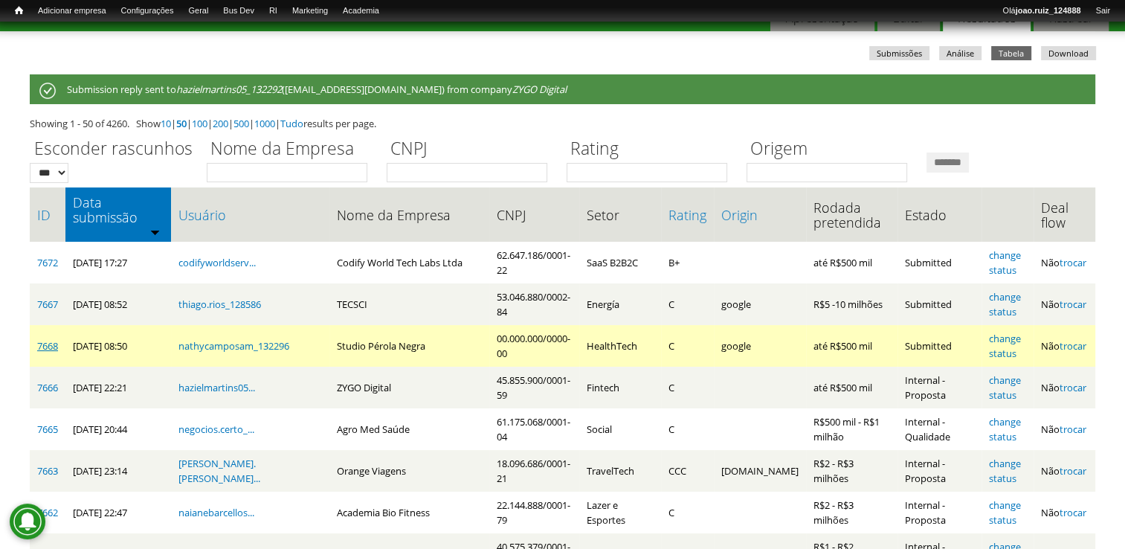
click at [51, 339] on link "7668" at bounding box center [47, 345] width 21 height 13
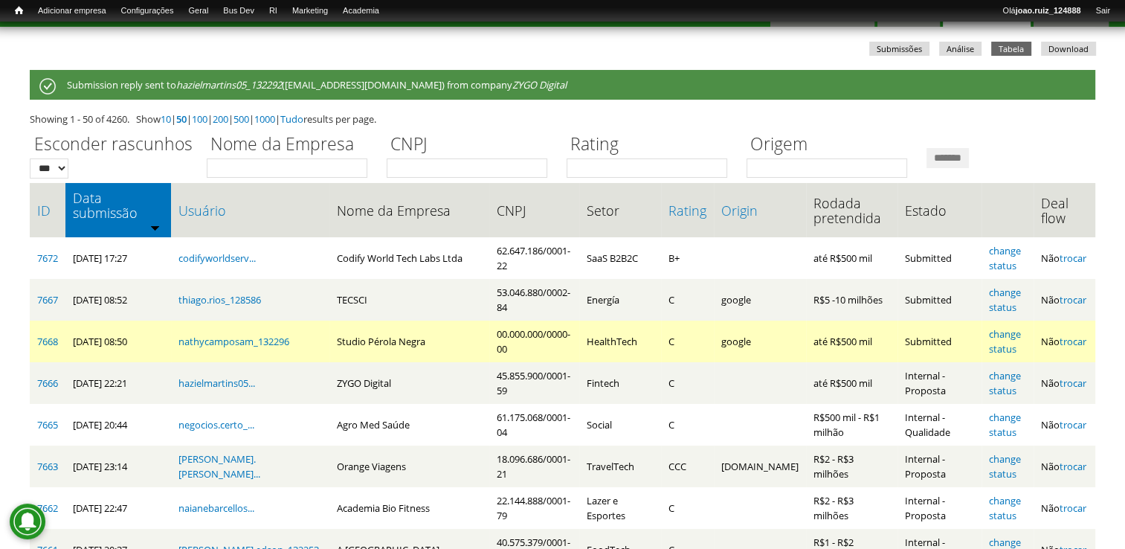
scroll to position [149, 0]
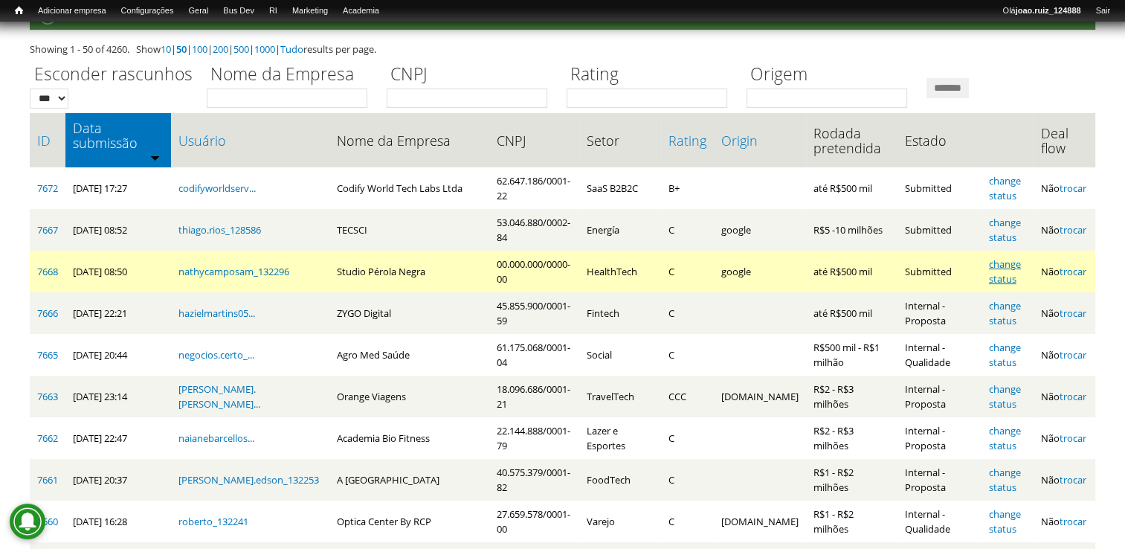
click at [1002, 257] on link "change status" at bounding box center [1005, 271] width 32 height 28
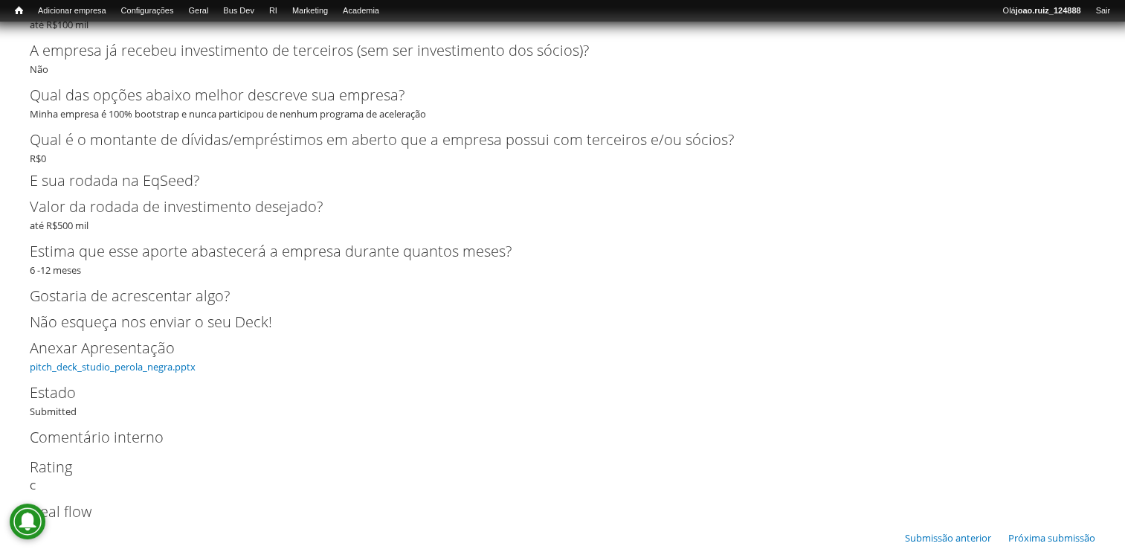
scroll to position [3623, 0]
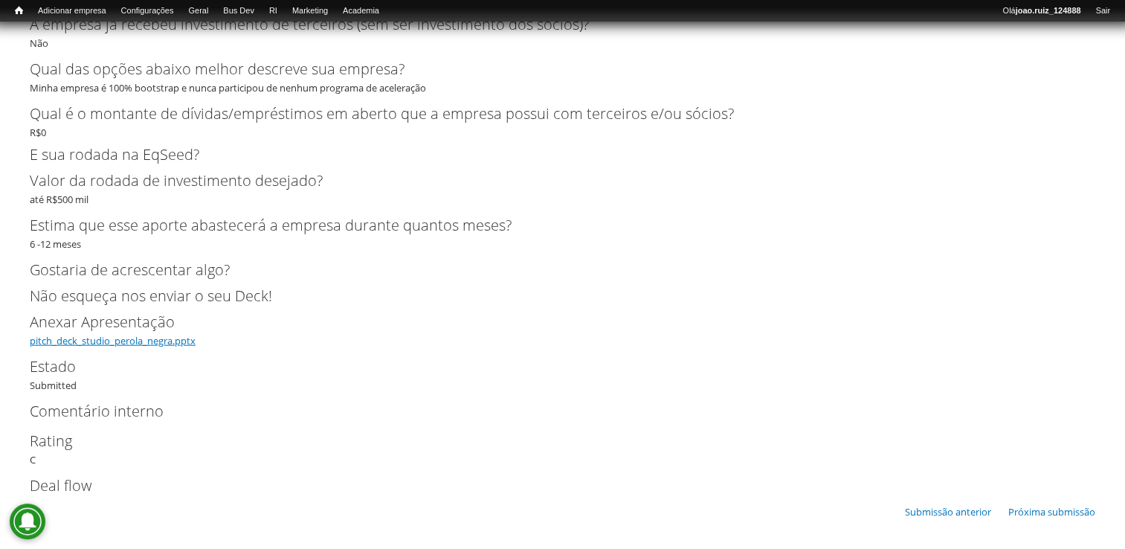
click at [171, 342] on link "pitch_deck_studio_perola_negra.pptx" at bounding box center [113, 340] width 166 height 13
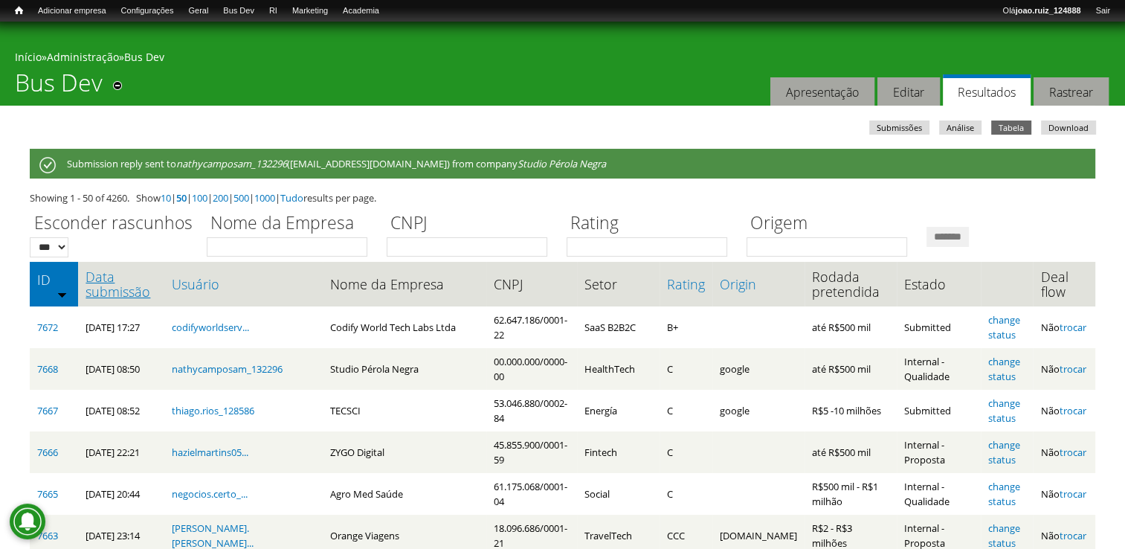
click at [120, 289] on link "Data submissão" at bounding box center [121, 284] width 71 height 30
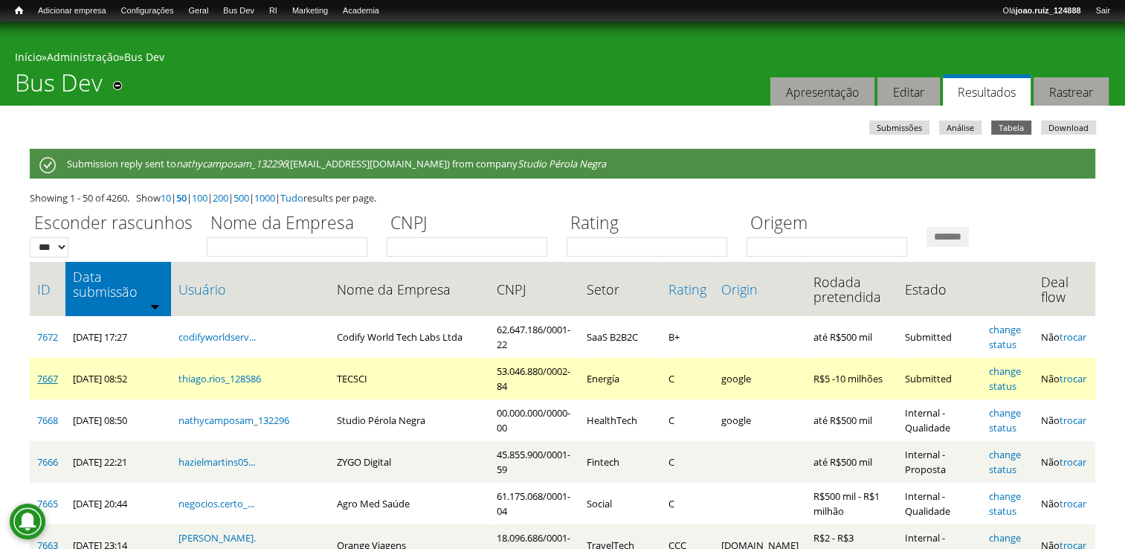
click at [54, 372] on link "7667" at bounding box center [47, 378] width 21 height 13
click at [1009, 364] on link "change status" at bounding box center [1005, 378] width 32 height 28
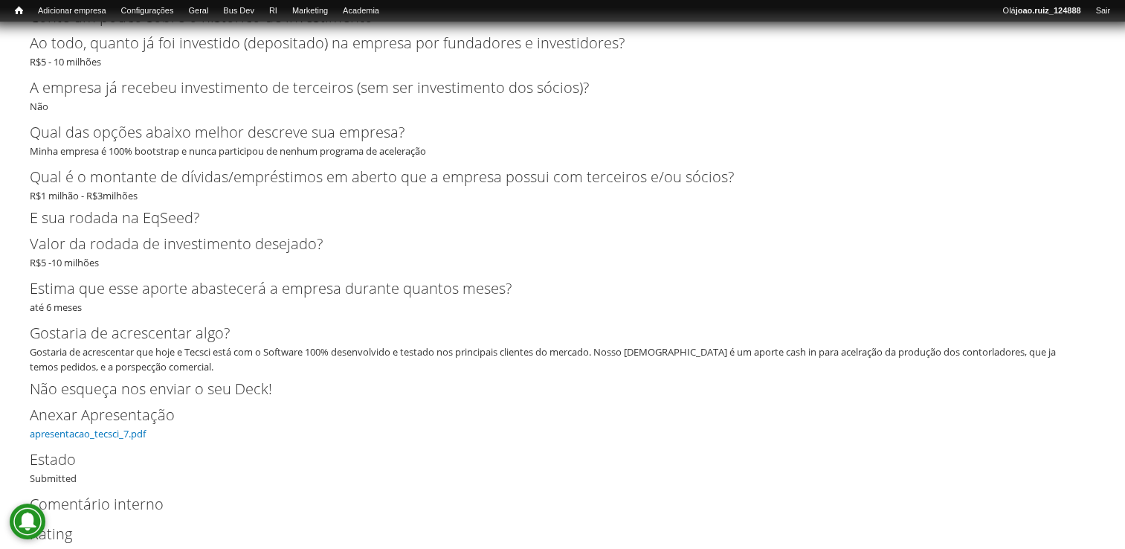
scroll to position [3208, 0]
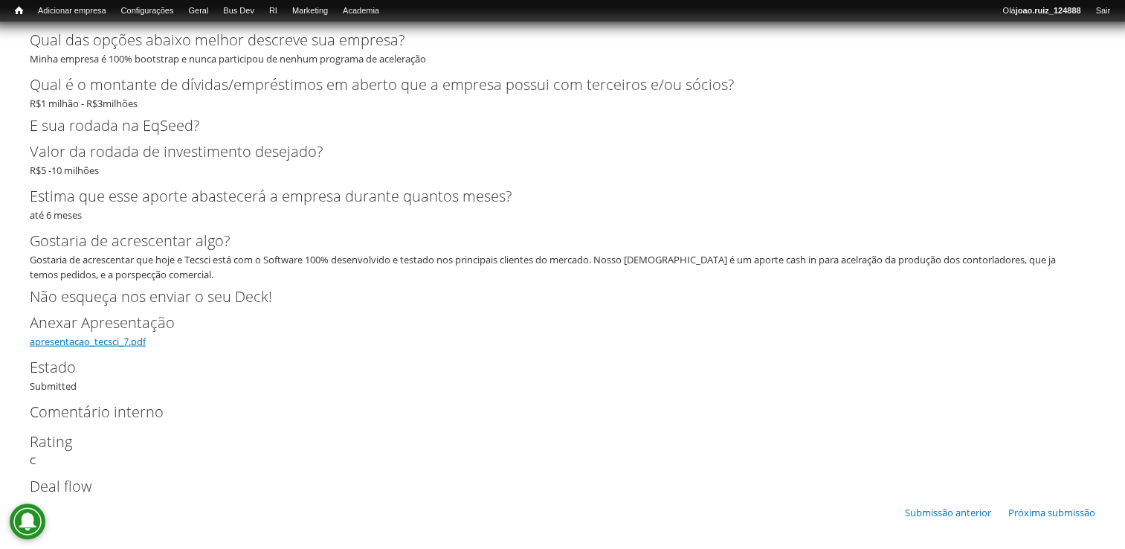
click at [67, 338] on link "apresentacao_tecsci_7.pdf" at bounding box center [88, 341] width 116 height 13
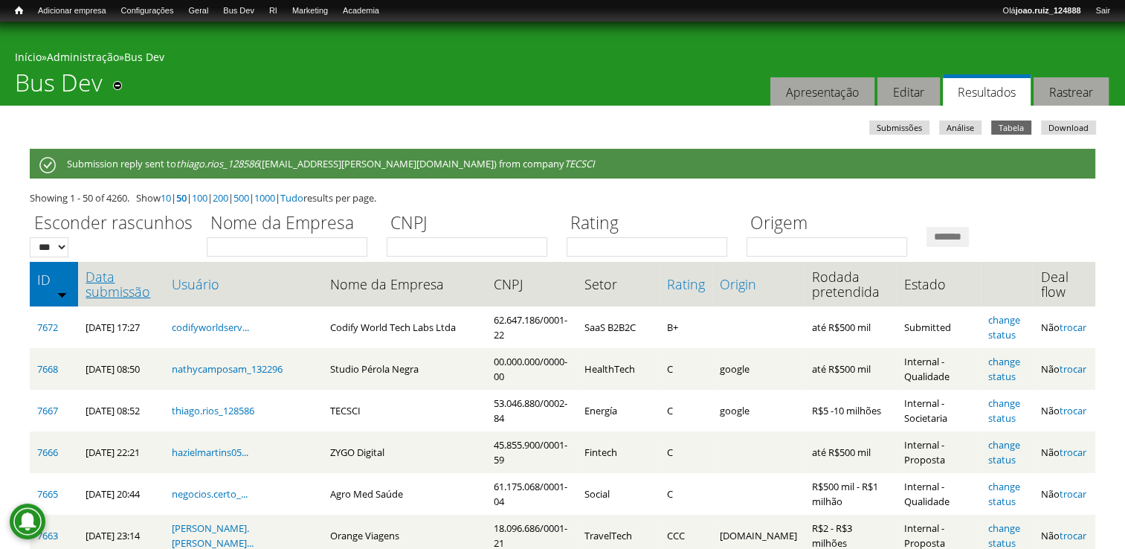
click at [98, 294] on link "Data submissão" at bounding box center [121, 284] width 71 height 30
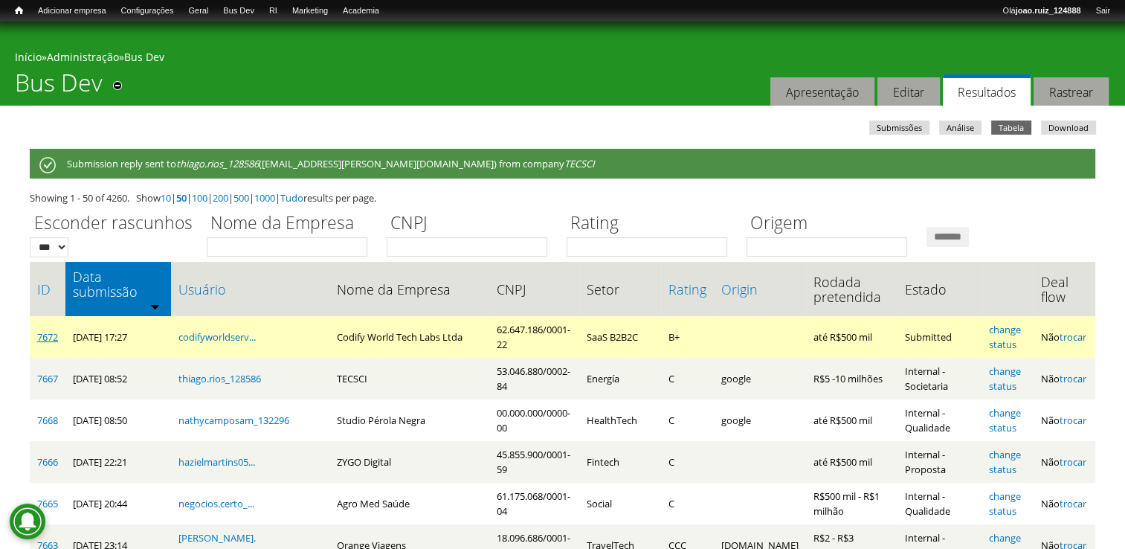
click at [40, 330] on link "7672" at bounding box center [47, 336] width 21 height 13
click at [1014, 323] on link "change status" at bounding box center [1005, 337] width 32 height 28
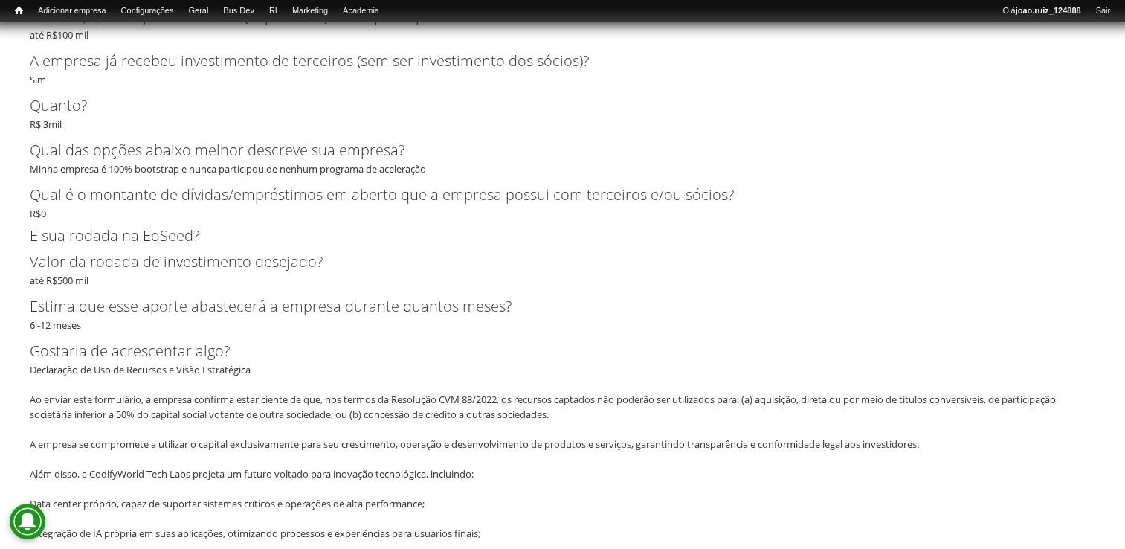
scroll to position [3570, 0]
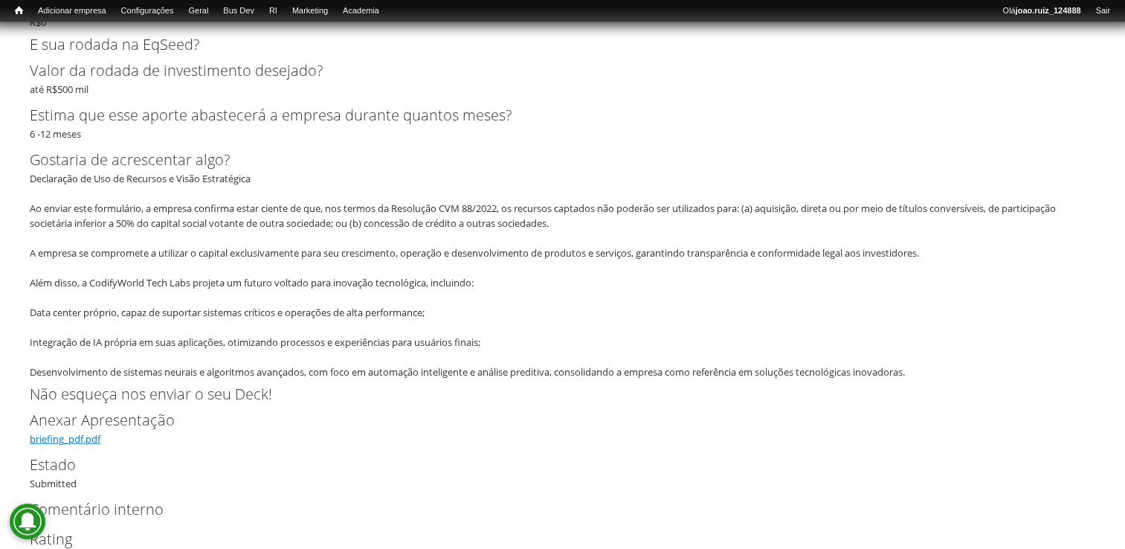
click at [77, 439] on link "briefing_pdf.pdf" at bounding box center [65, 438] width 71 height 13
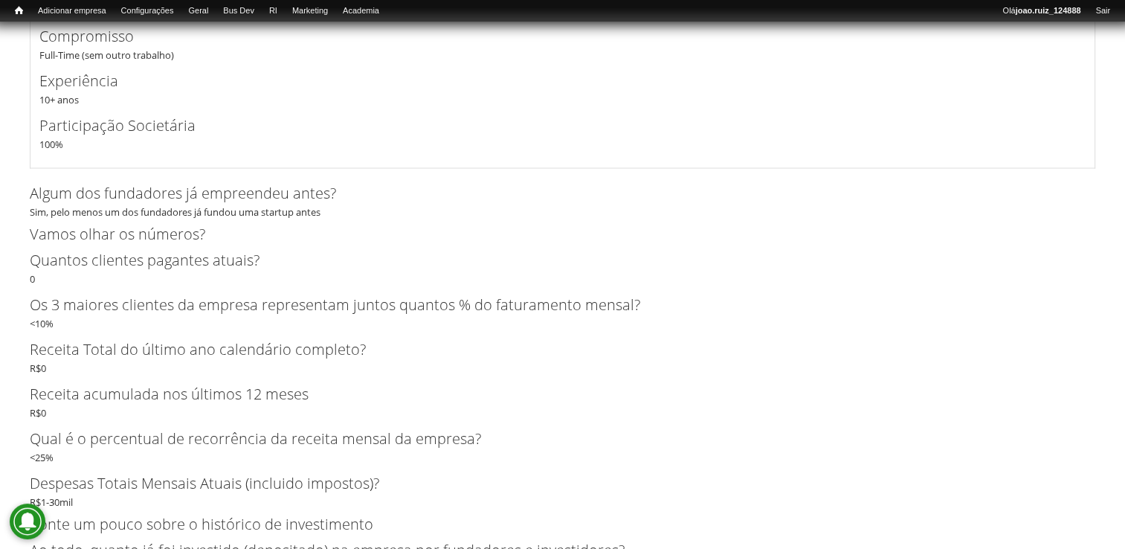
scroll to position [2900, 0]
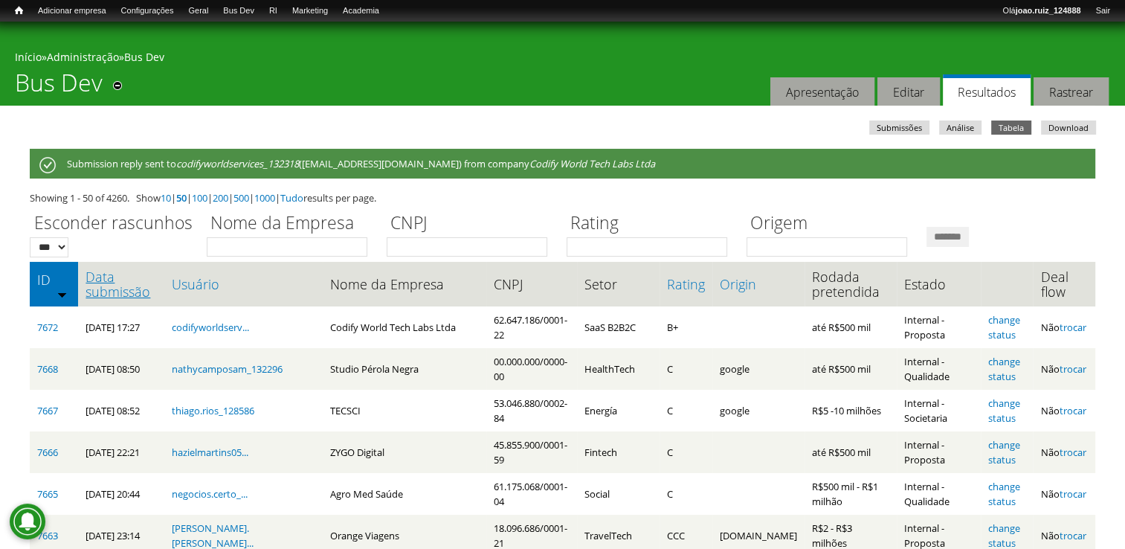
click at [114, 281] on link "Data submissão" at bounding box center [121, 284] width 71 height 30
